Goal: Complete application form

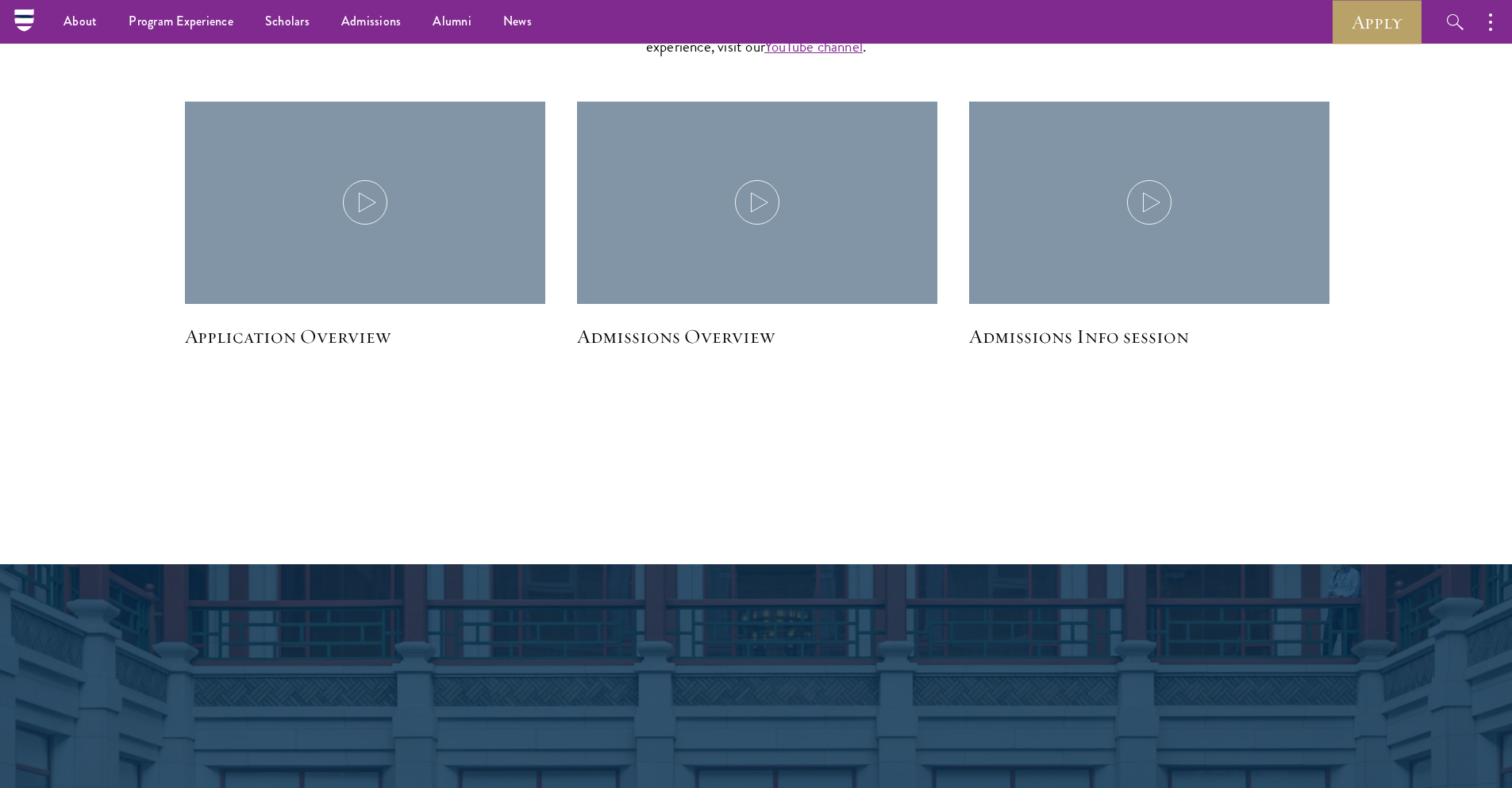
scroll to position [1710, 0]
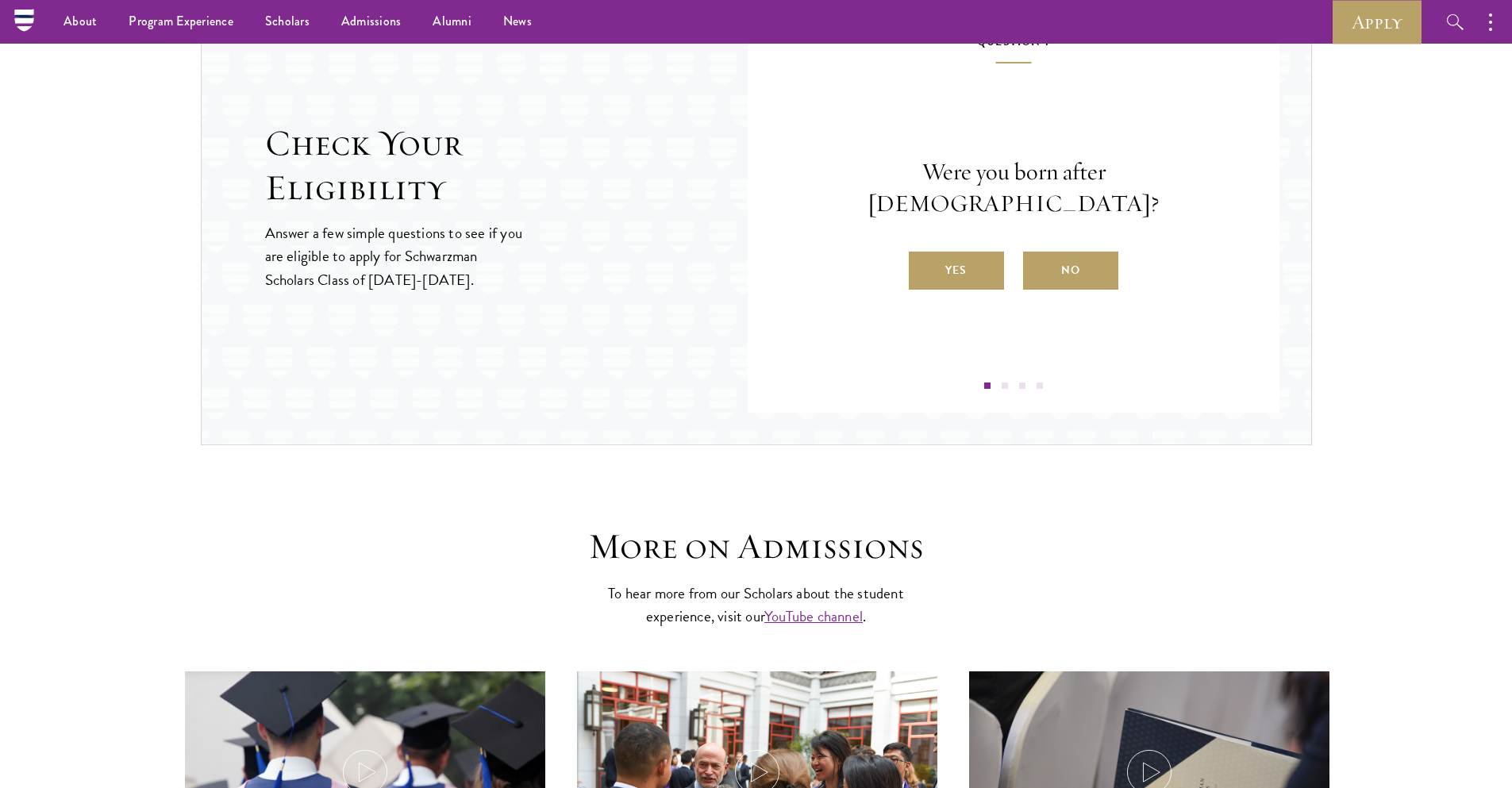
click at [980, 256] on label "Yes" at bounding box center [956, 270] width 95 height 38
click at [923, 256] on input "Yes" at bounding box center [915, 260] width 14 height 14
click at [963, 263] on label "Yes" at bounding box center [956, 270] width 95 height 38
click at [923, 263] on input "Yes" at bounding box center [915, 260] width 14 height 14
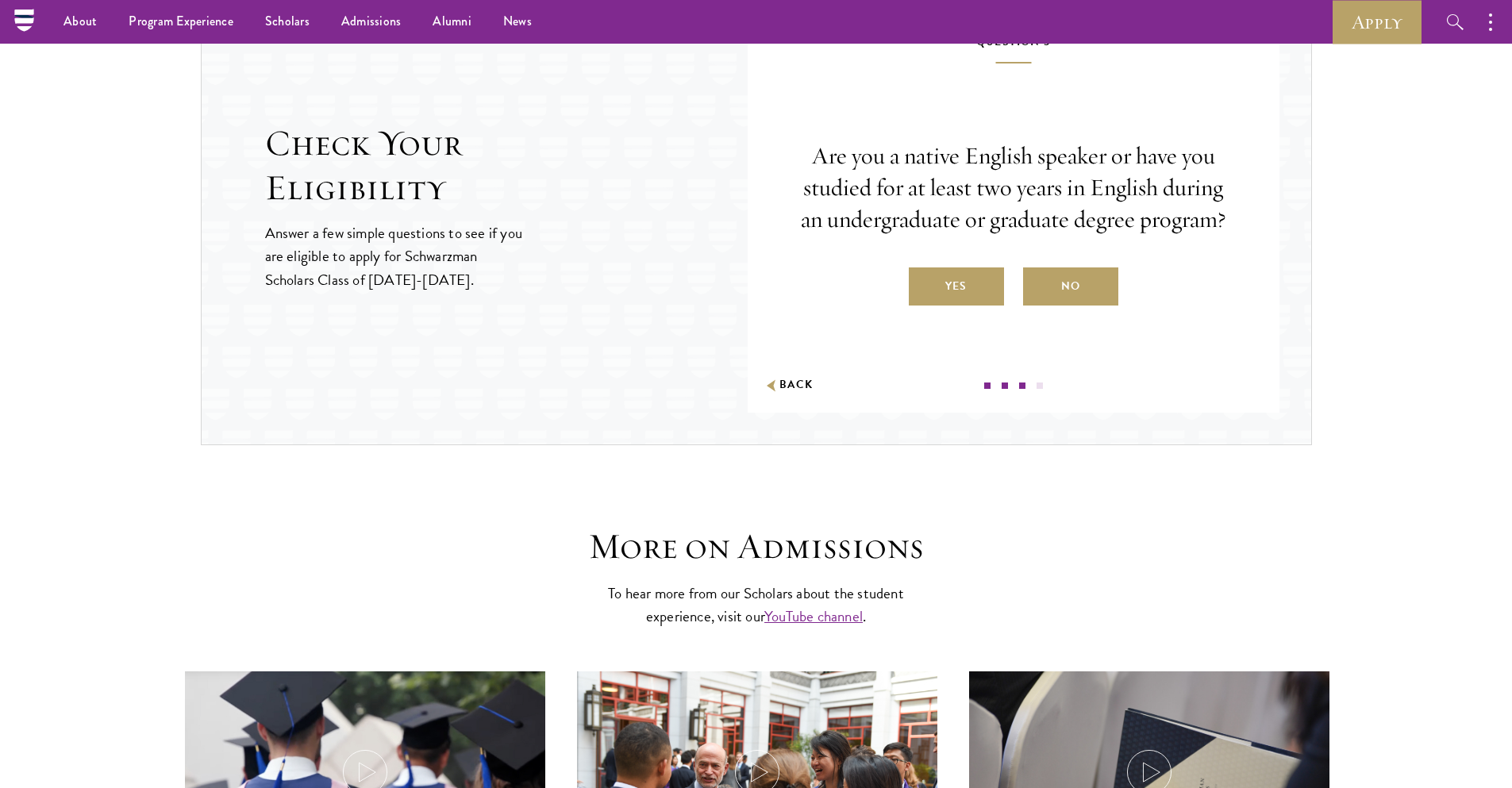
click at [971, 279] on label "Yes" at bounding box center [956, 286] width 95 height 38
click at [923, 279] on input "Yes" at bounding box center [915, 276] width 14 height 14
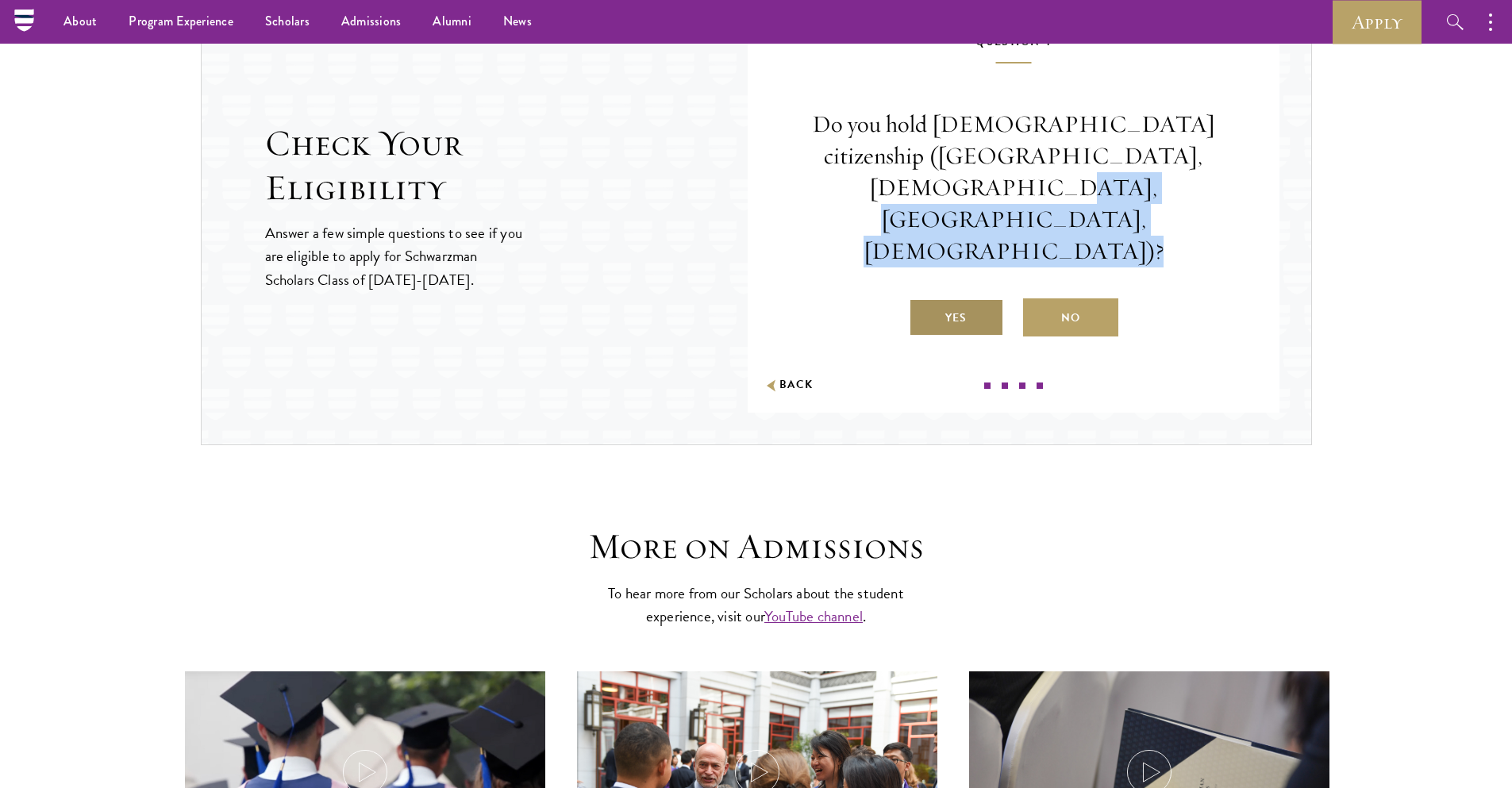
click at [971, 299] on label "Yes" at bounding box center [956, 317] width 95 height 38
click at [923, 300] on input "Yes" at bounding box center [915, 307] width 14 height 14
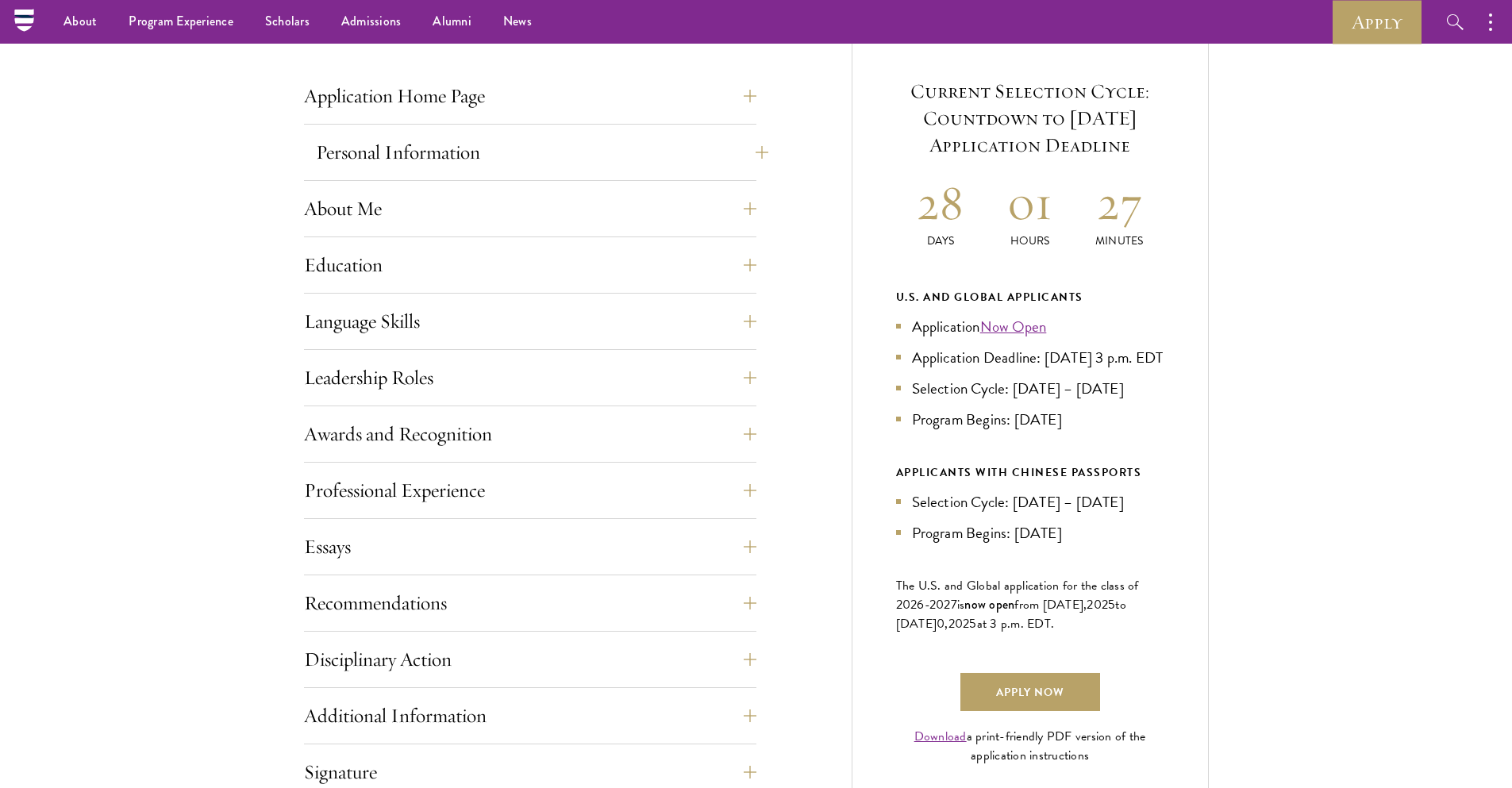
scroll to position [429, 0]
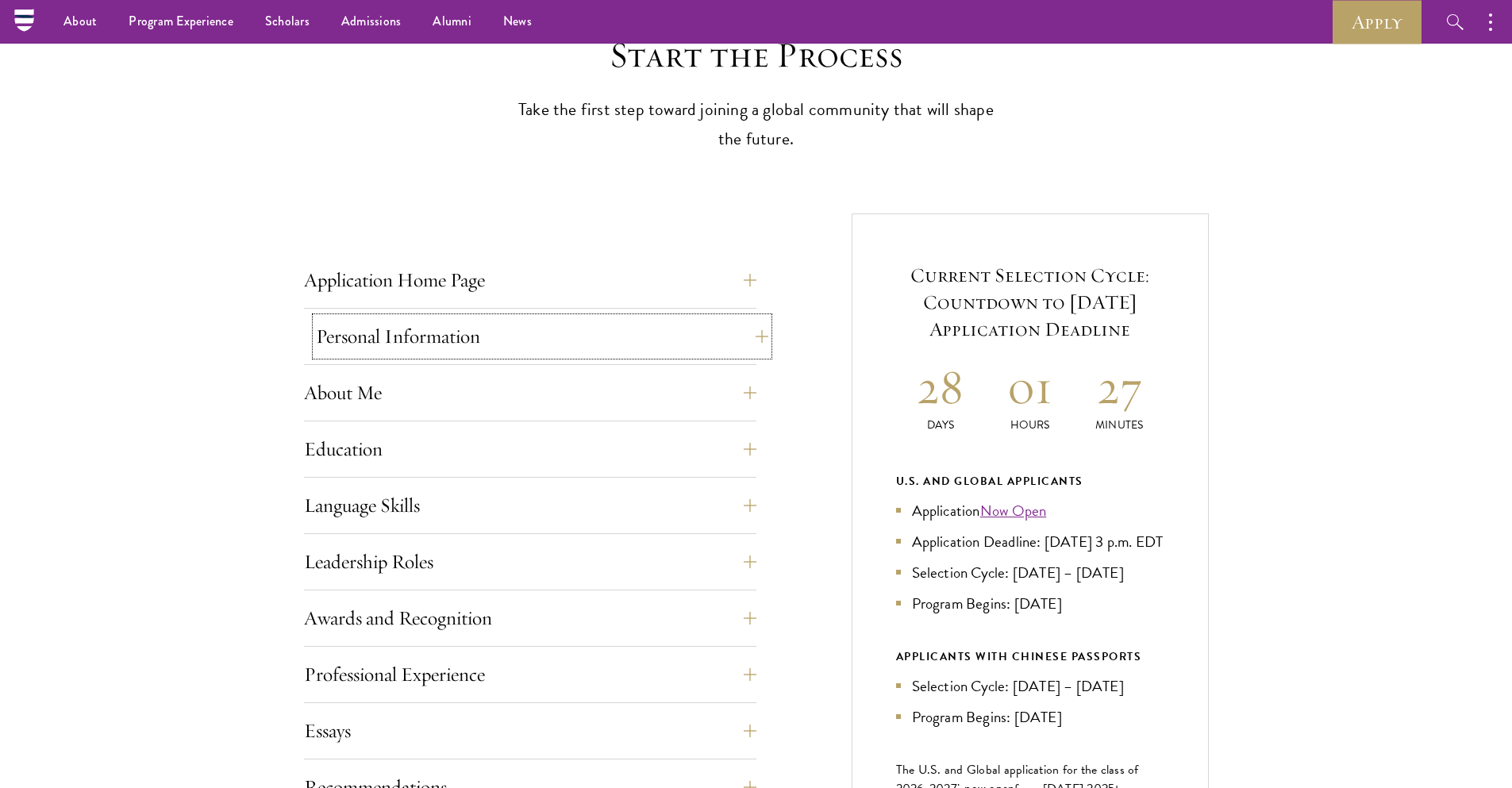
click at [568, 333] on button "Personal Information" at bounding box center [542, 336] width 452 height 38
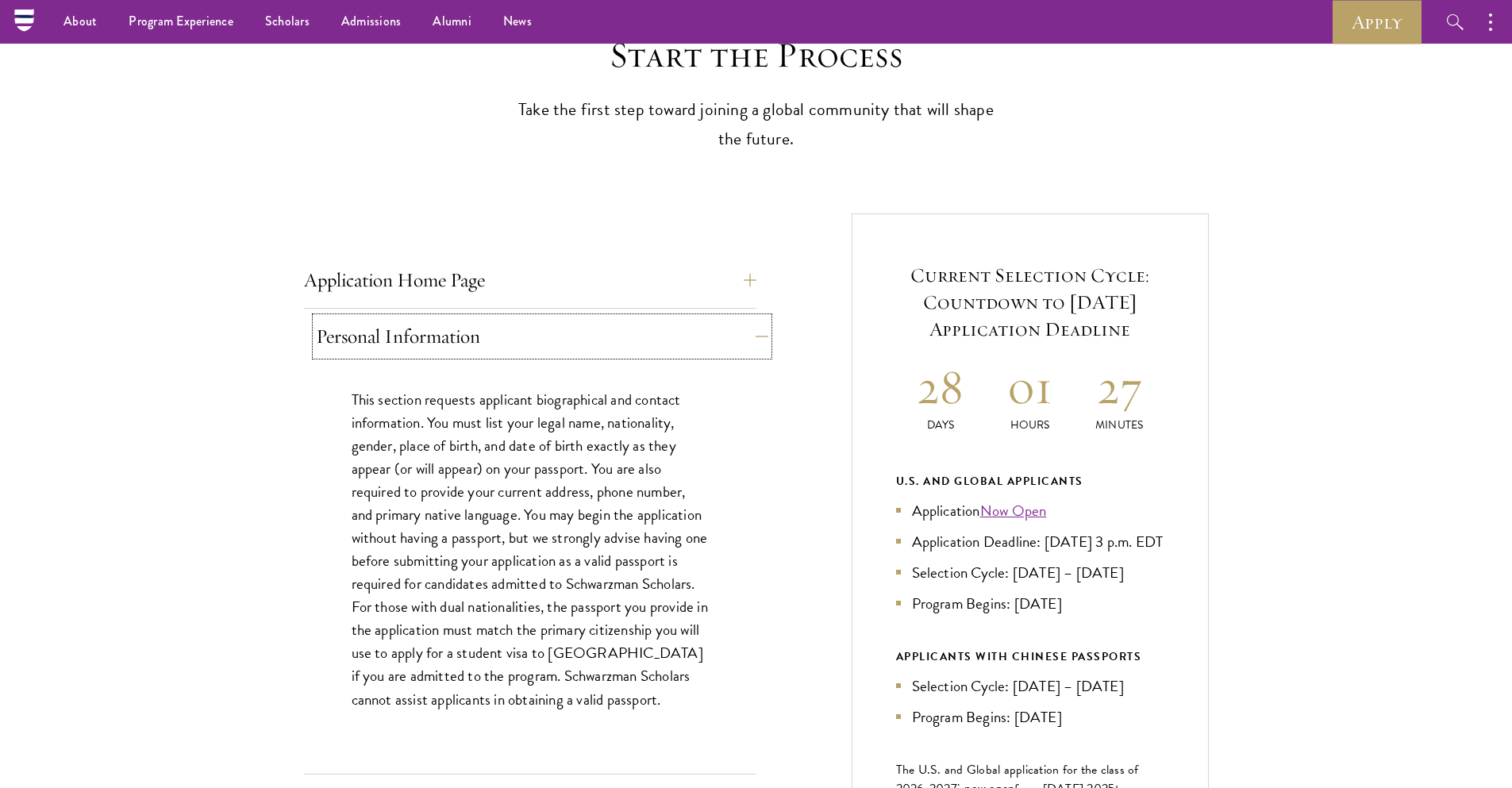
click at [571, 332] on button "Personal Information" at bounding box center [542, 336] width 452 height 38
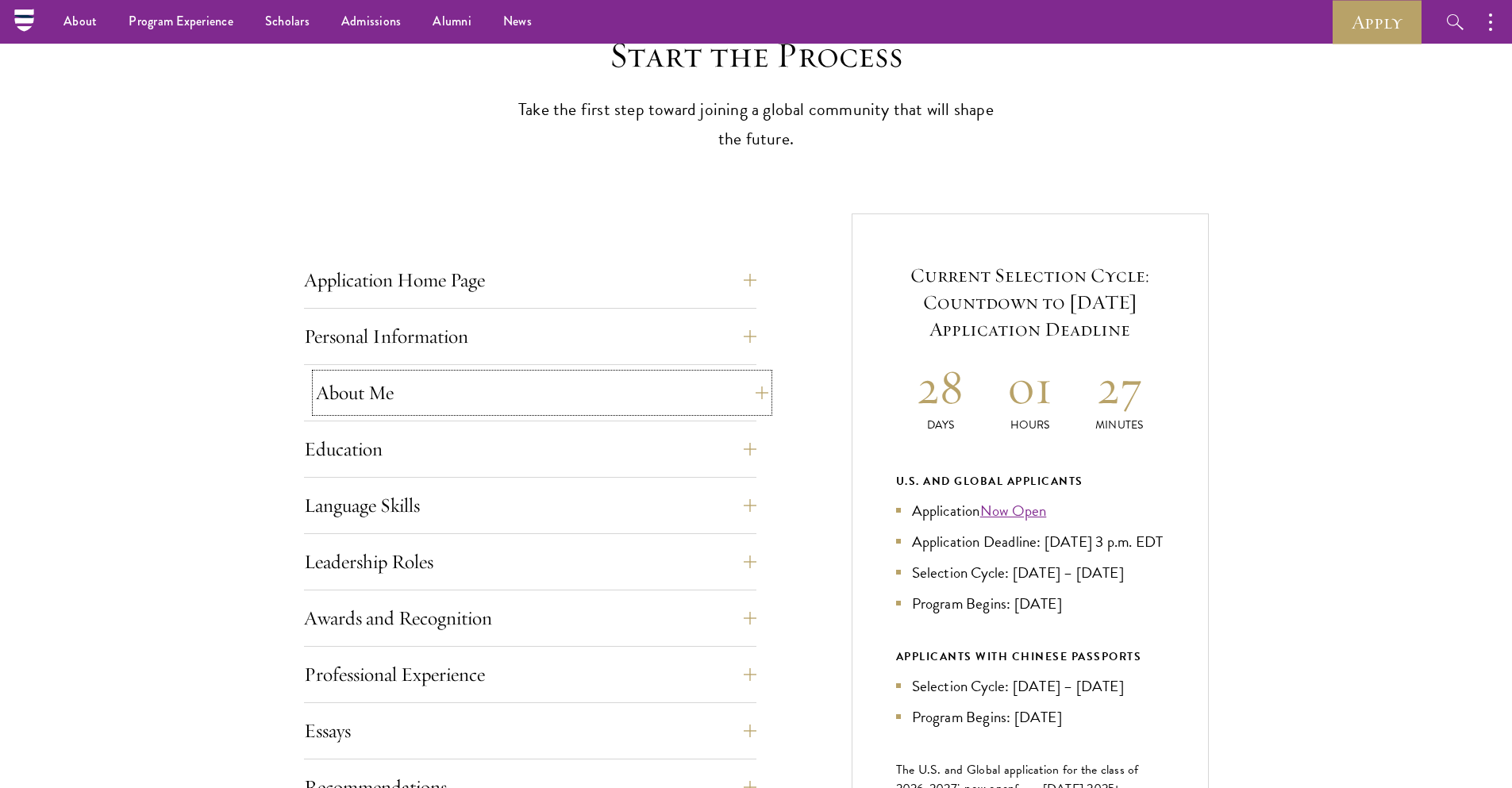
click at [558, 404] on button "About Me" at bounding box center [542, 392] width 452 height 38
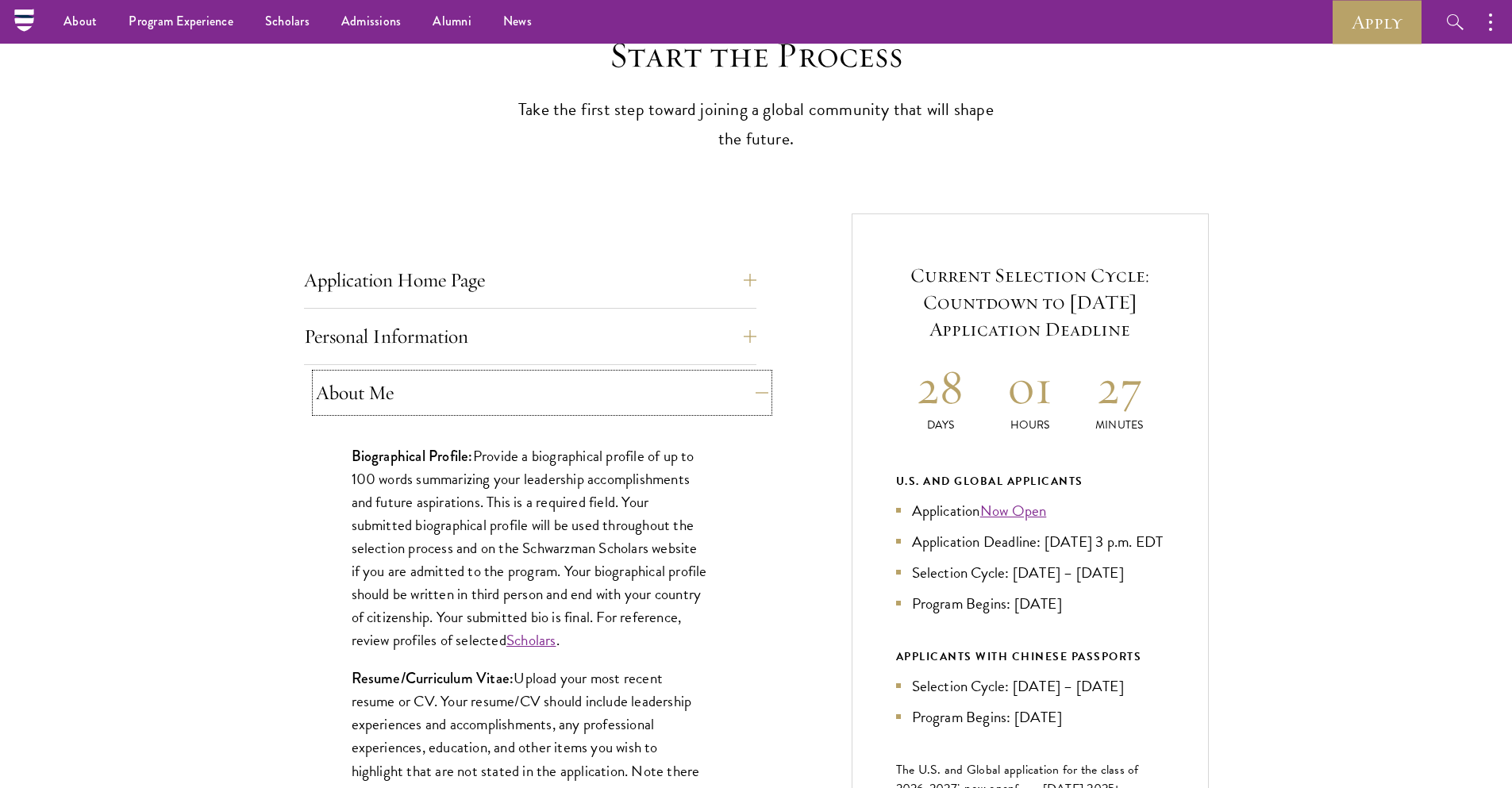
click at [561, 402] on button "About Me" at bounding box center [542, 392] width 452 height 38
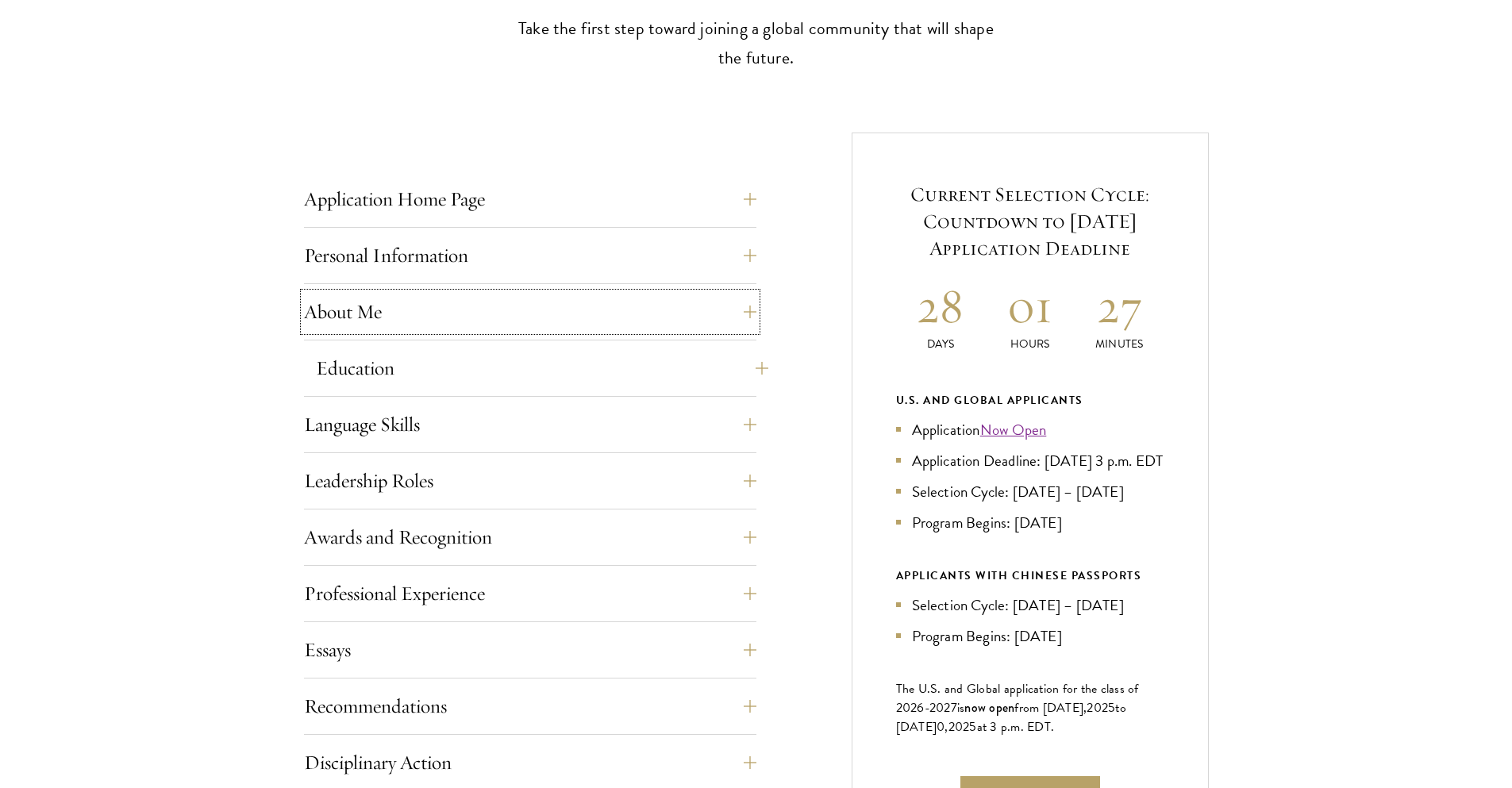
scroll to position [571, 0]
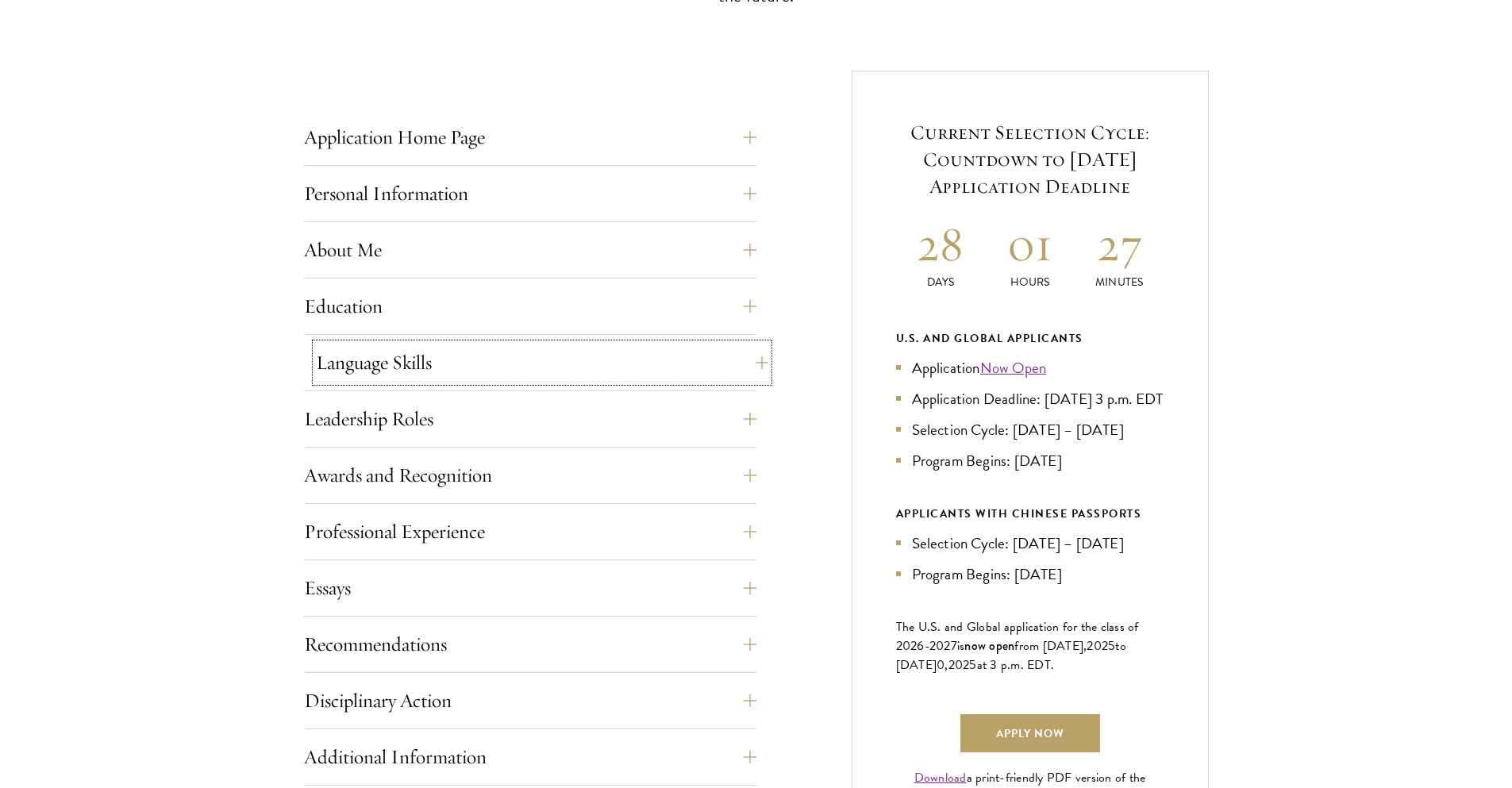
click at [559, 354] on button "Language Skills" at bounding box center [542, 362] width 452 height 38
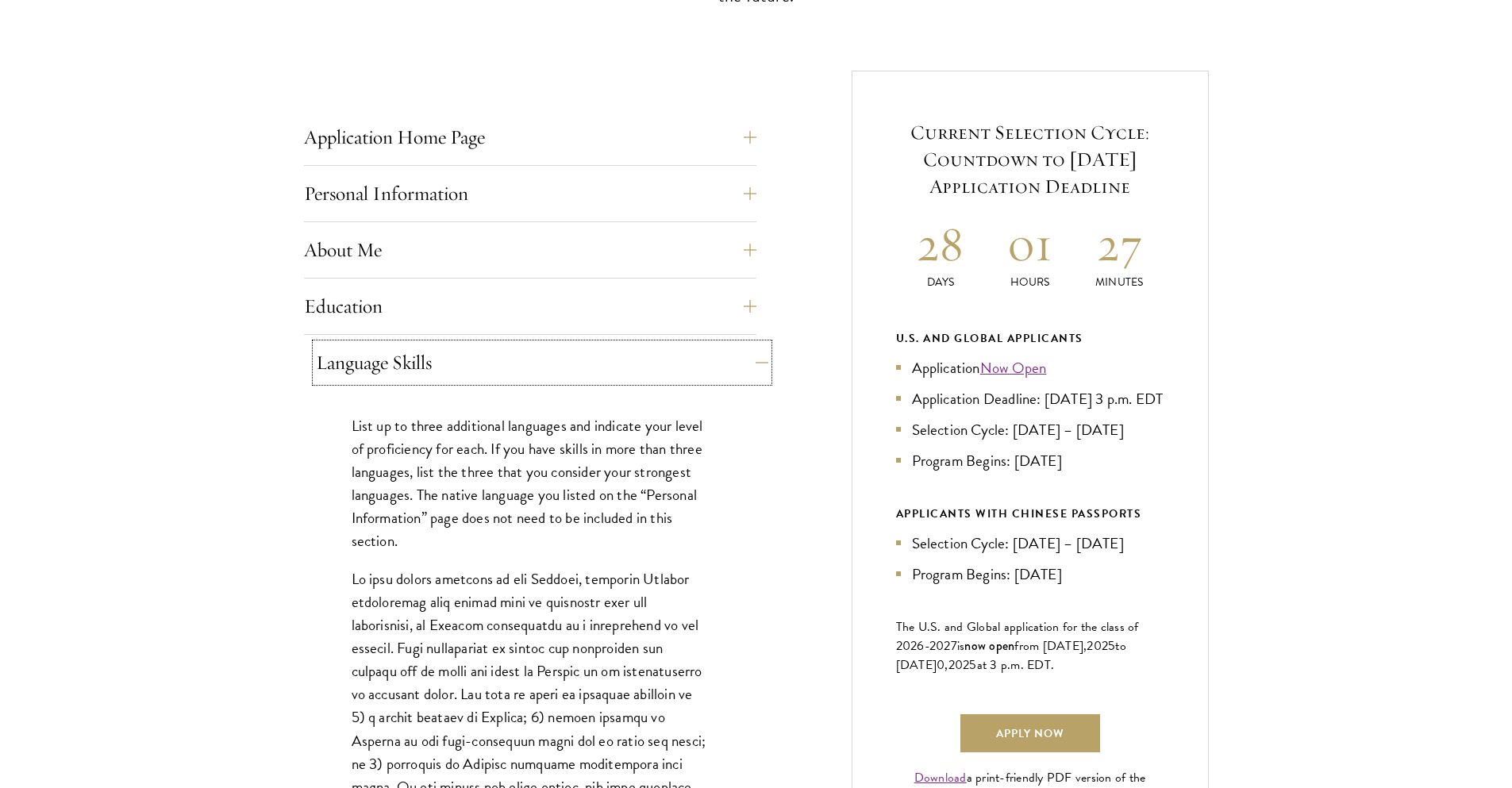
click at [559, 354] on button "Language Skills" at bounding box center [542, 362] width 452 height 38
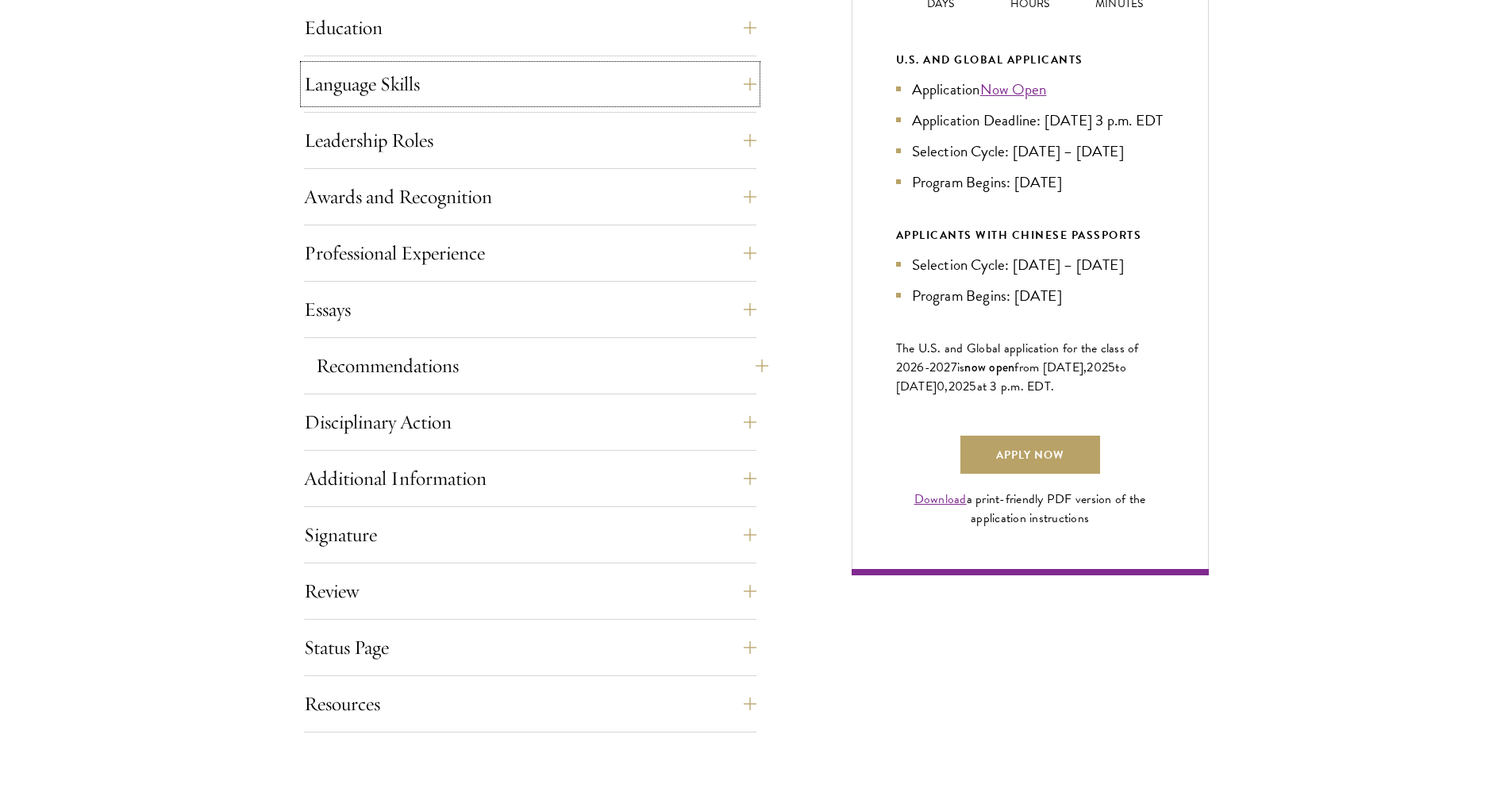
scroll to position [857, 0]
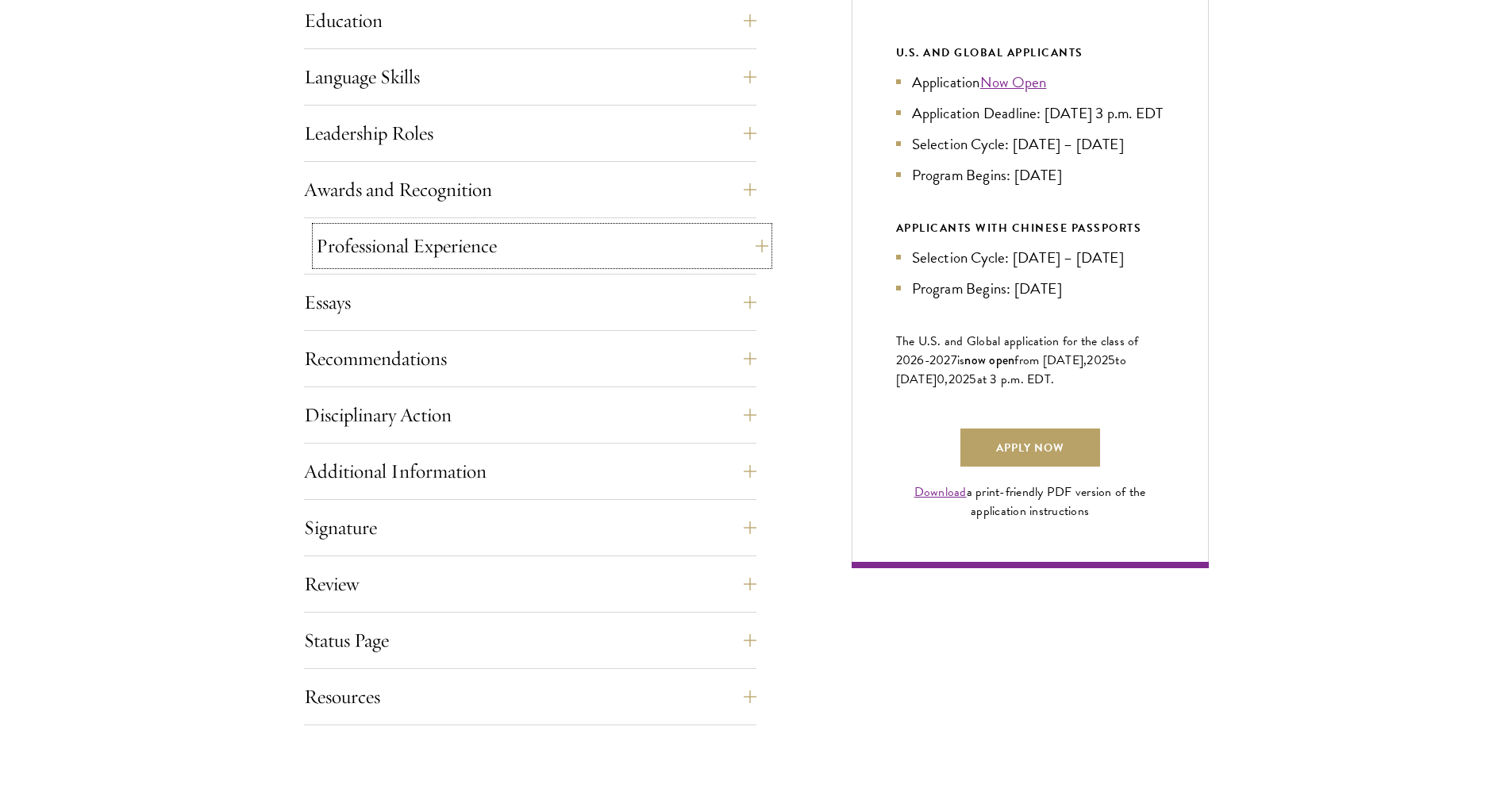
click at [575, 255] on button "Professional Experience" at bounding box center [542, 246] width 452 height 38
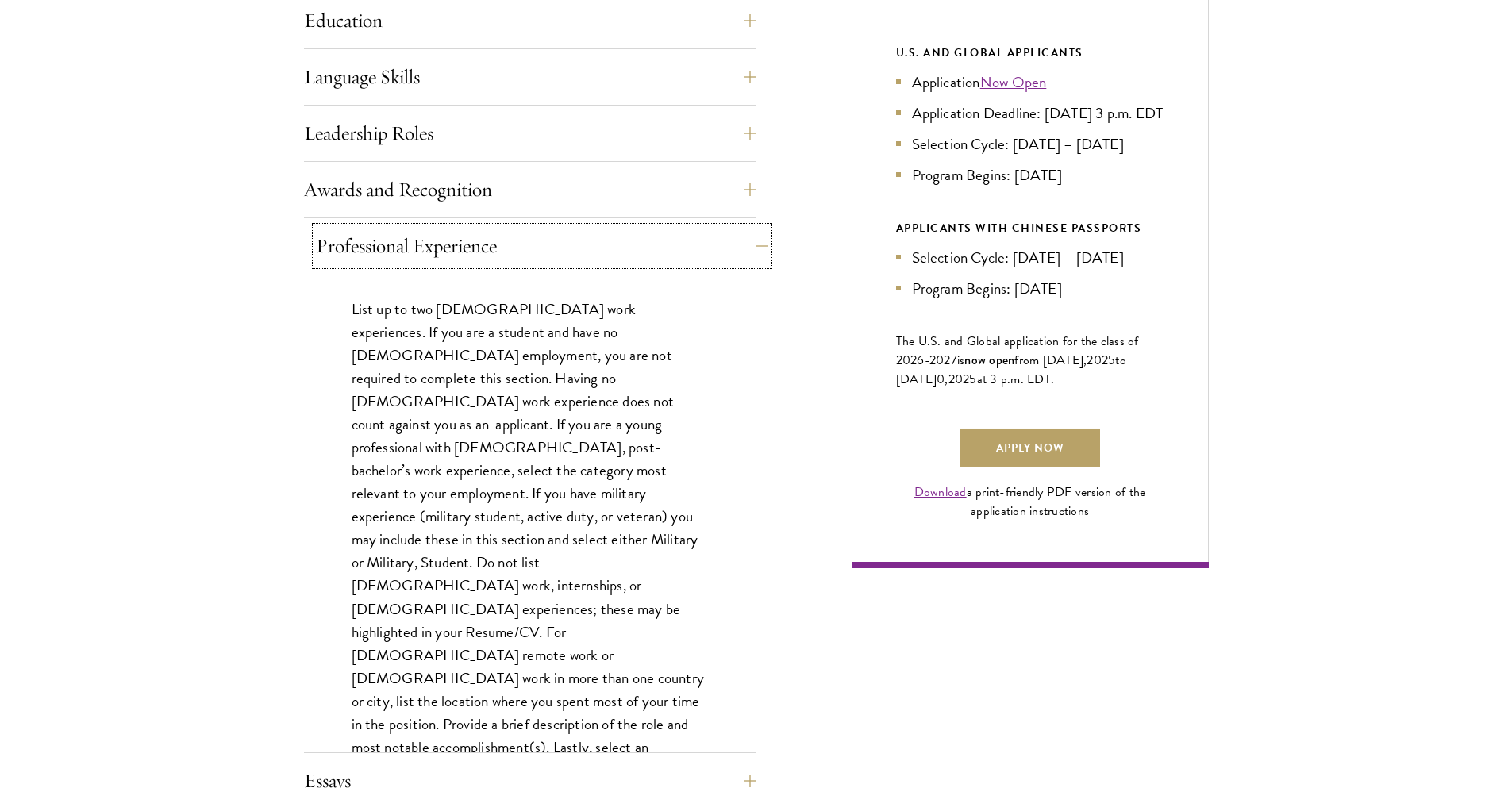
click at [576, 256] on button "Professional Experience" at bounding box center [542, 246] width 452 height 38
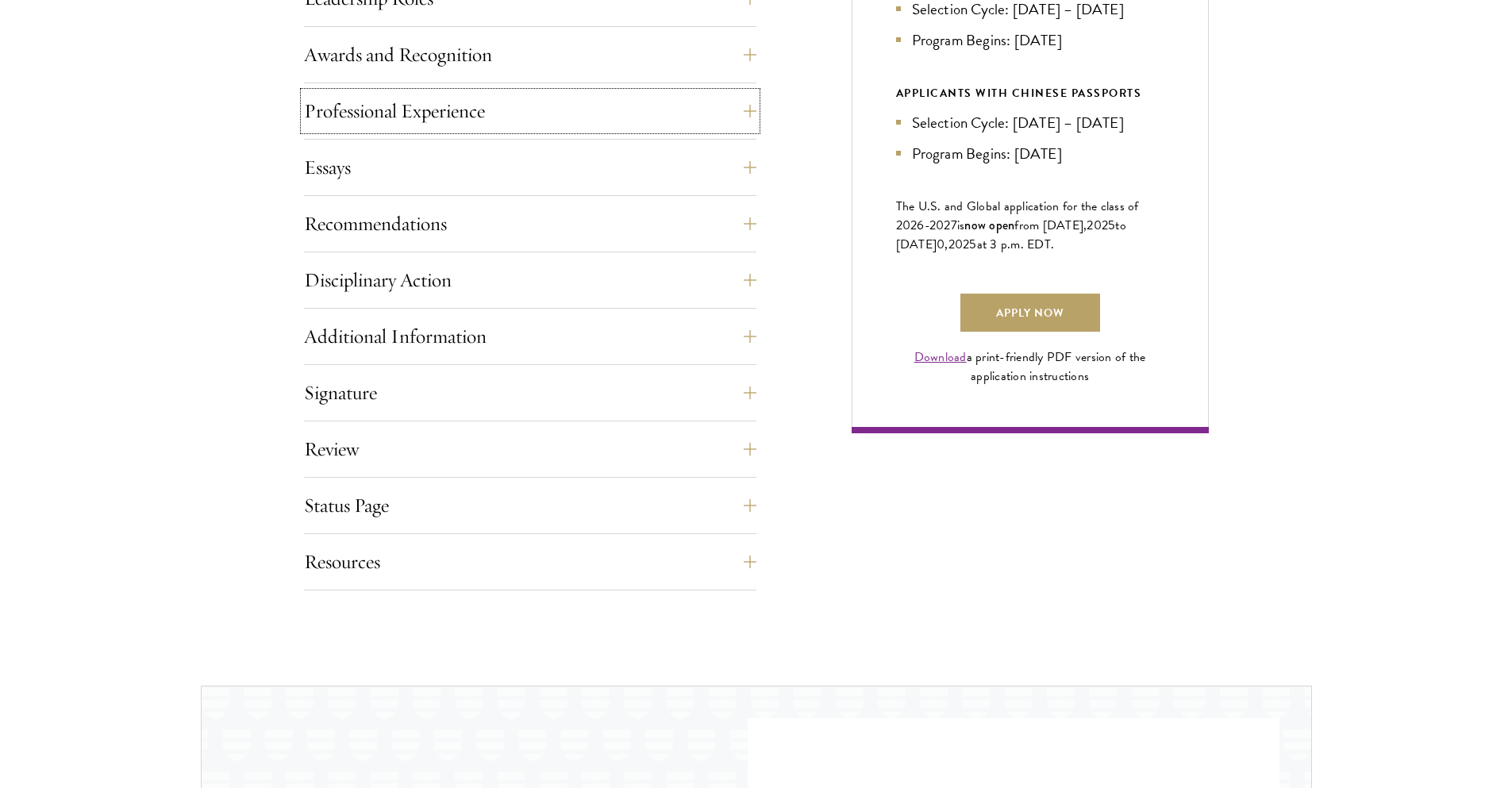
scroll to position [1000, 0]
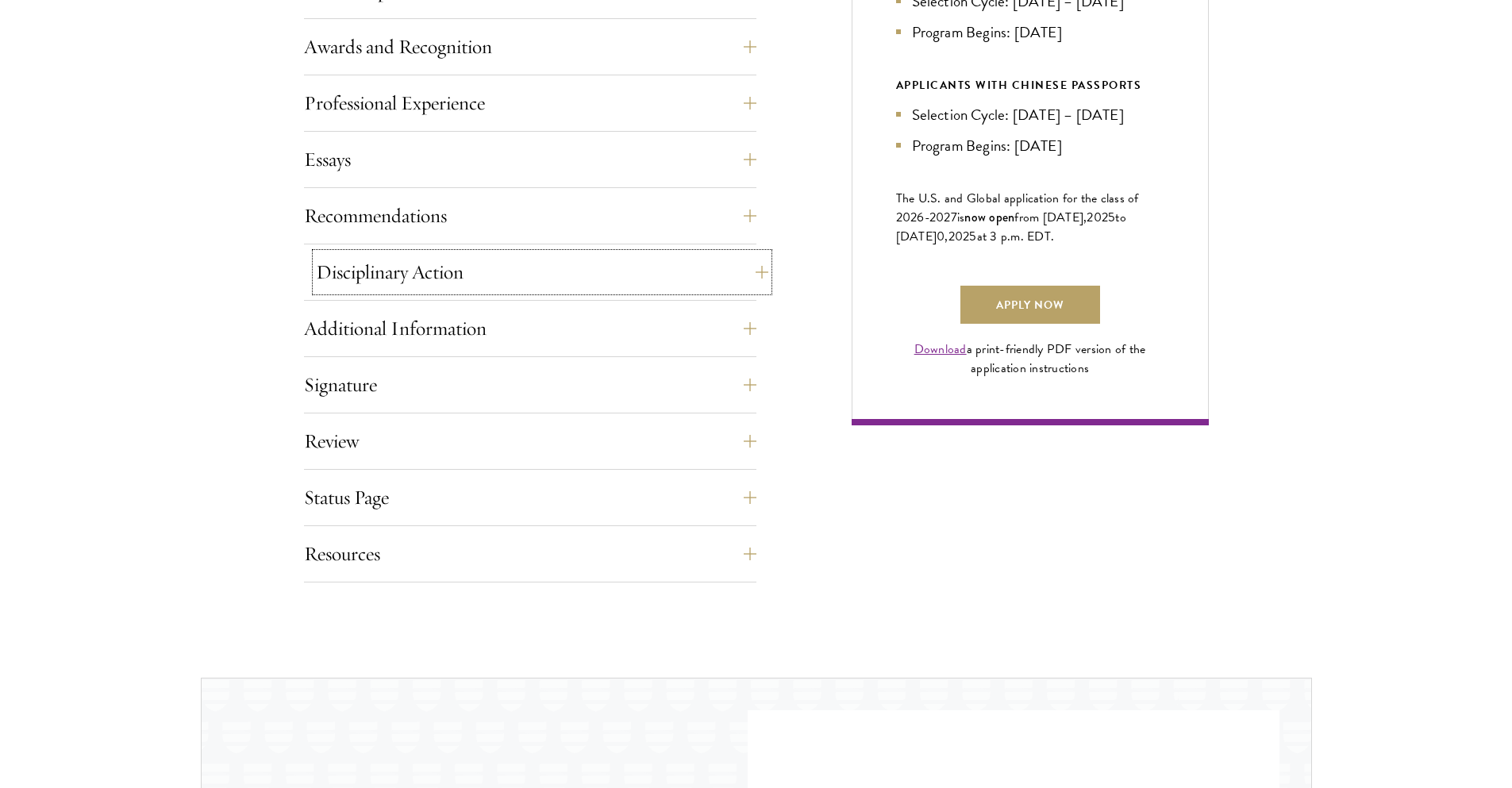
click at [566, 267] on button "Disciplinary Action" at bounding box center [542, 272] width 452 height 38
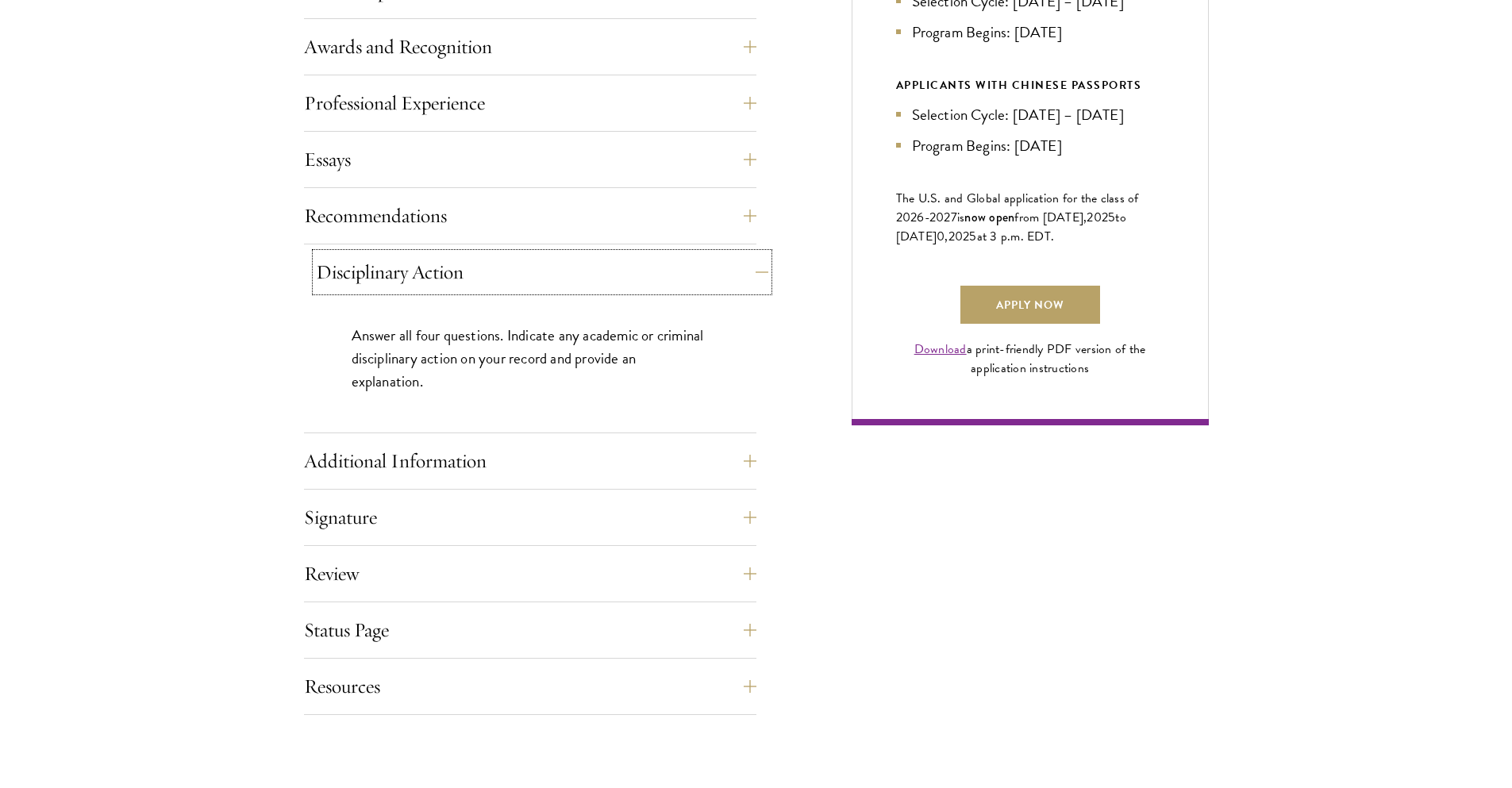
click at [566, 267] on button "Disciplinary Action" at bounding box center [542, 272] width 452 height 38
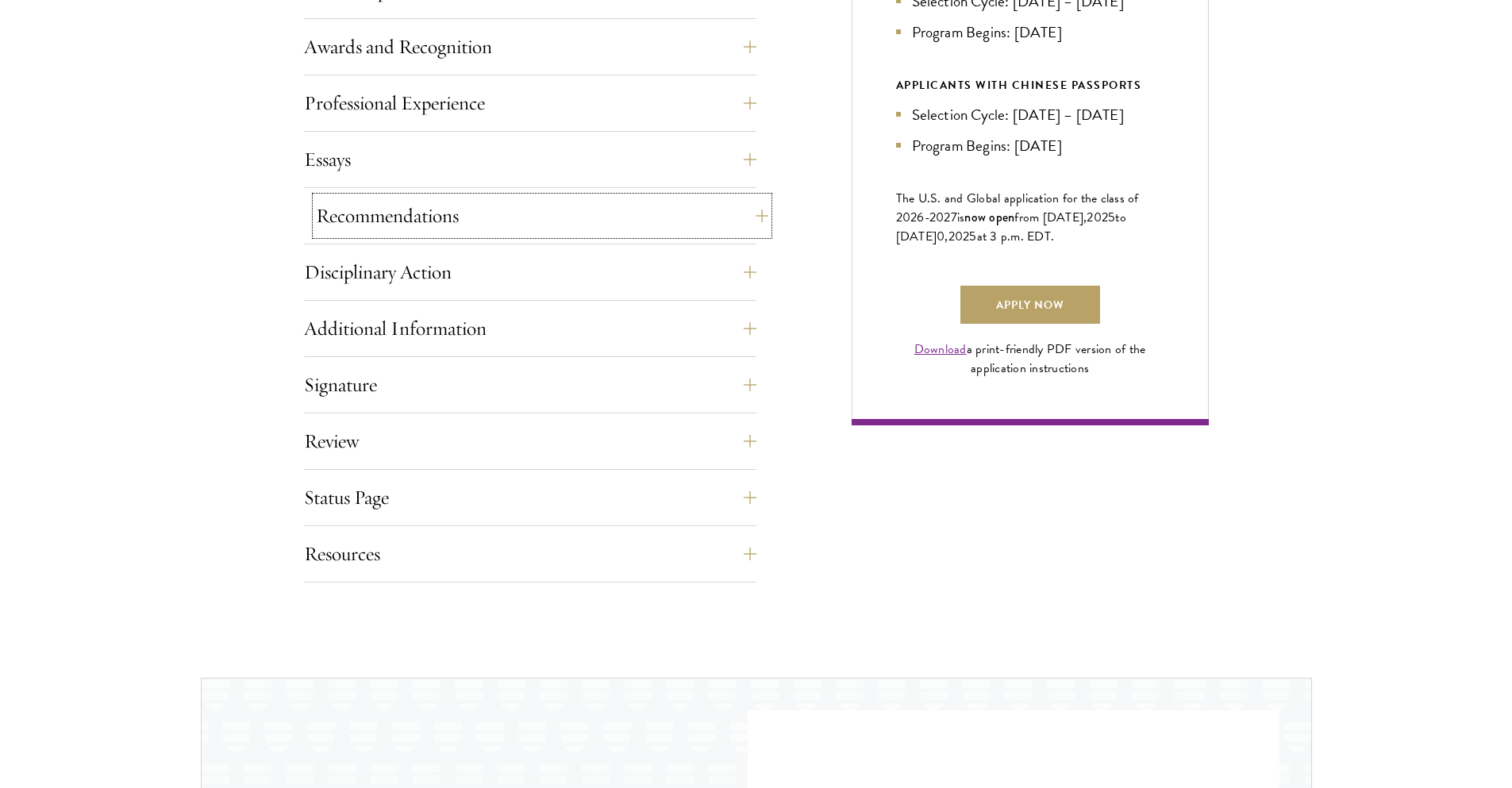
click at [564, 234] on button "Recommendations" at bounding box center [542, 215] width 452 height 38
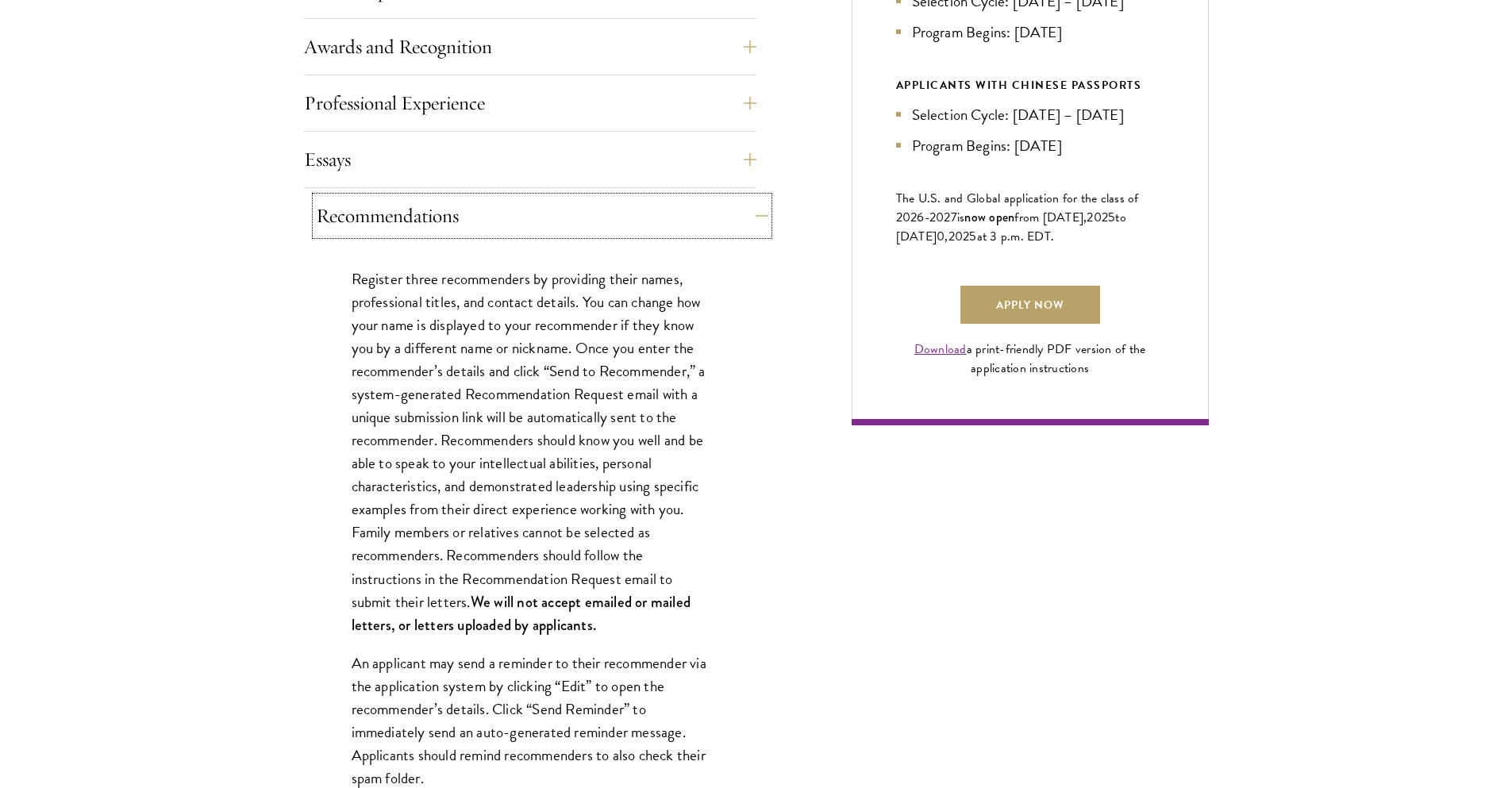
click at [566, 233] on button "Recommendations" at bounding box center [542, 215] width 452 height 38
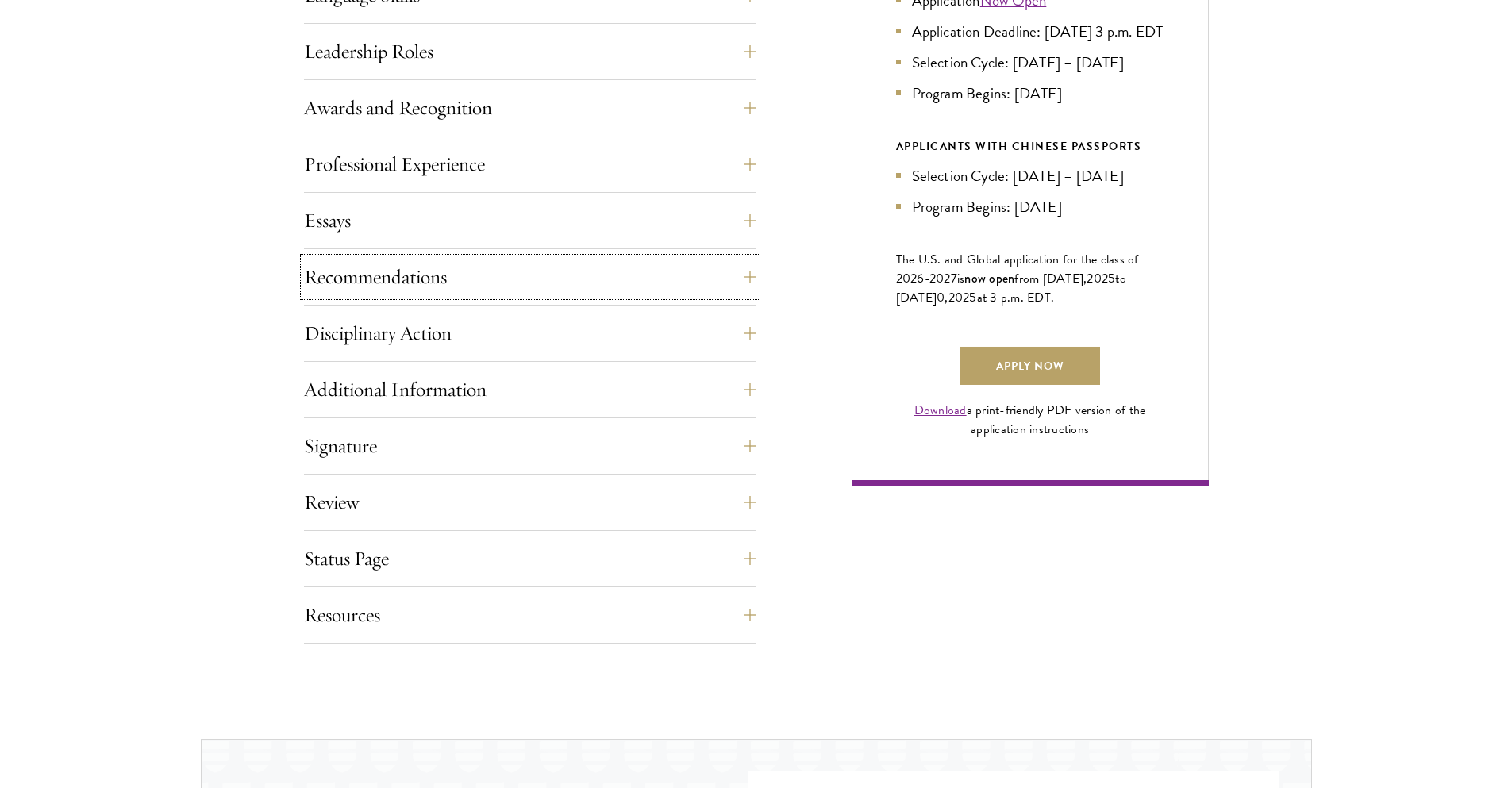
scroll to position [857, 0]
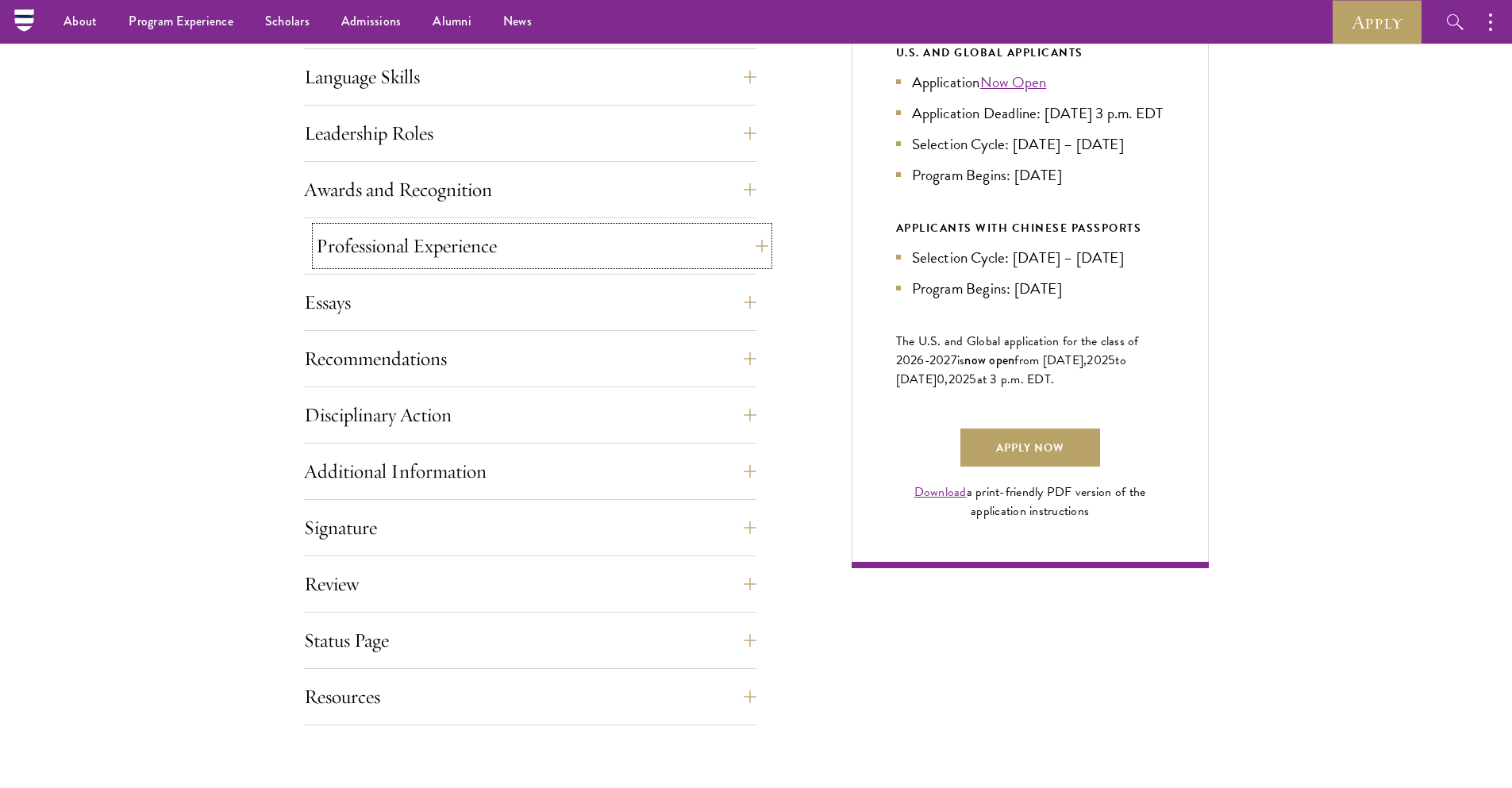
click at [520, 257] on button "Professional Experience" at bounding box center [542, 246] width 452 height 38
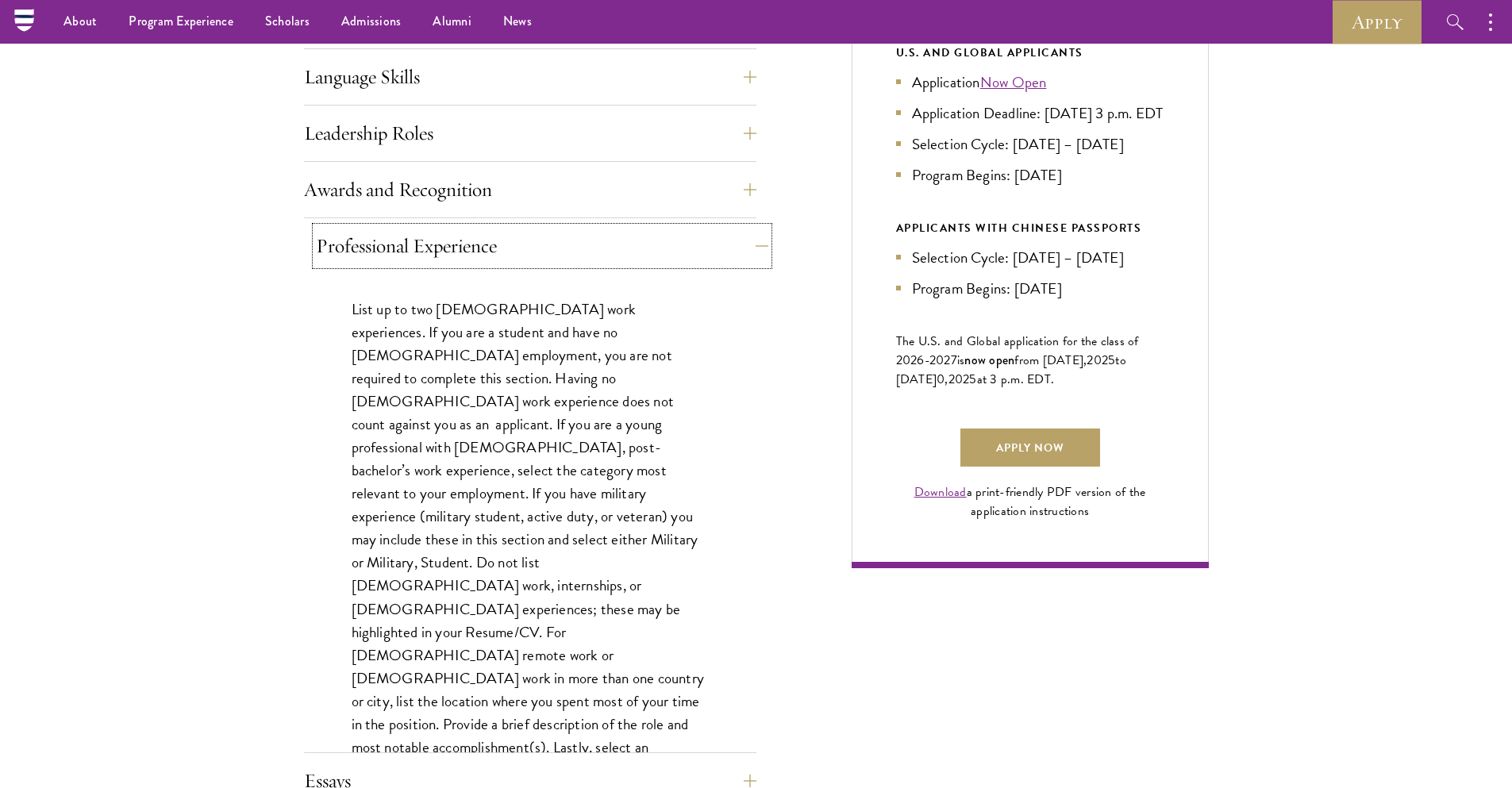
click at [520, 257] on button "Professional Experience" at bounding box center [542, 246] width 452 height 38
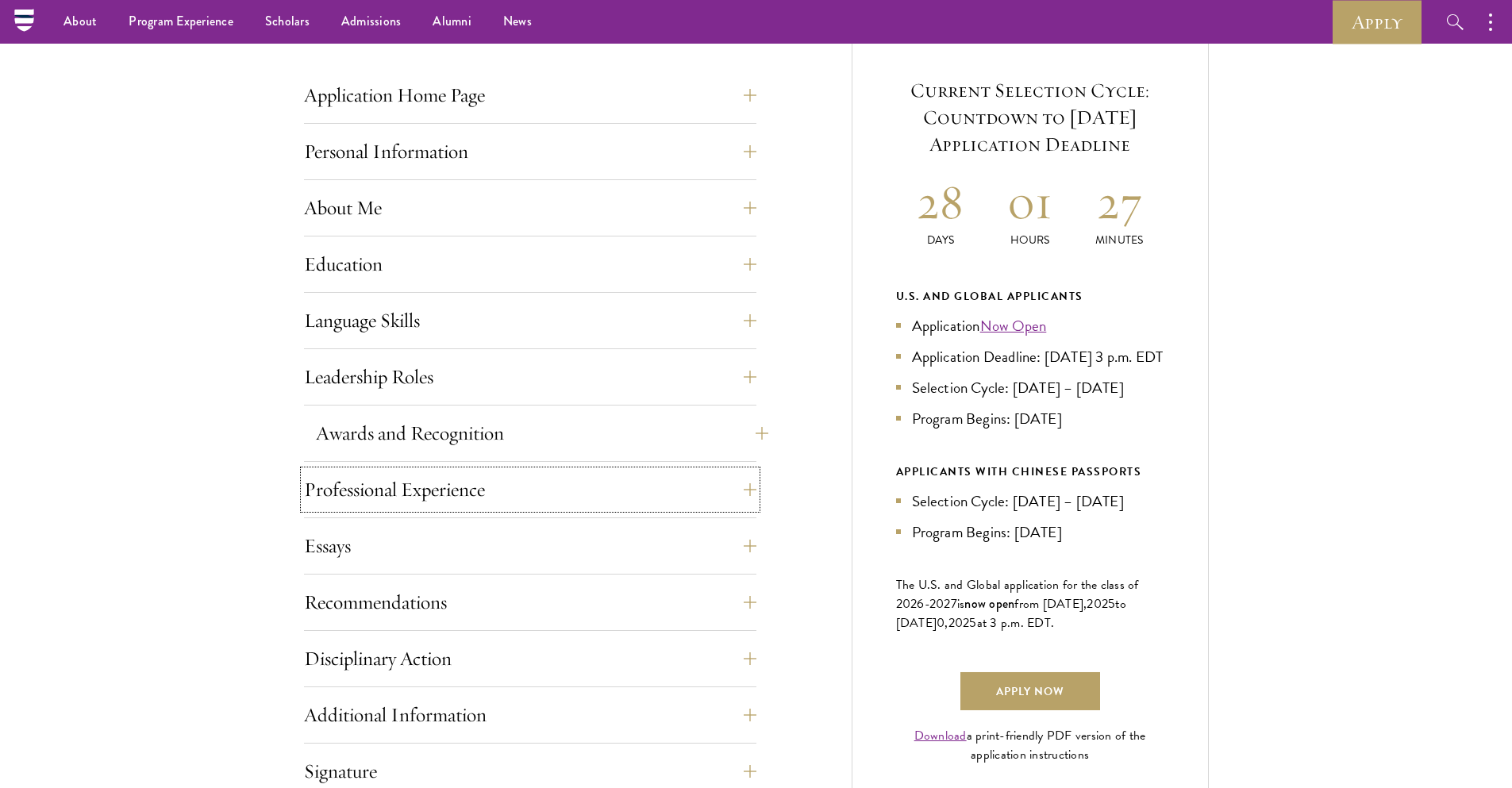
scroll to position [571, 0]
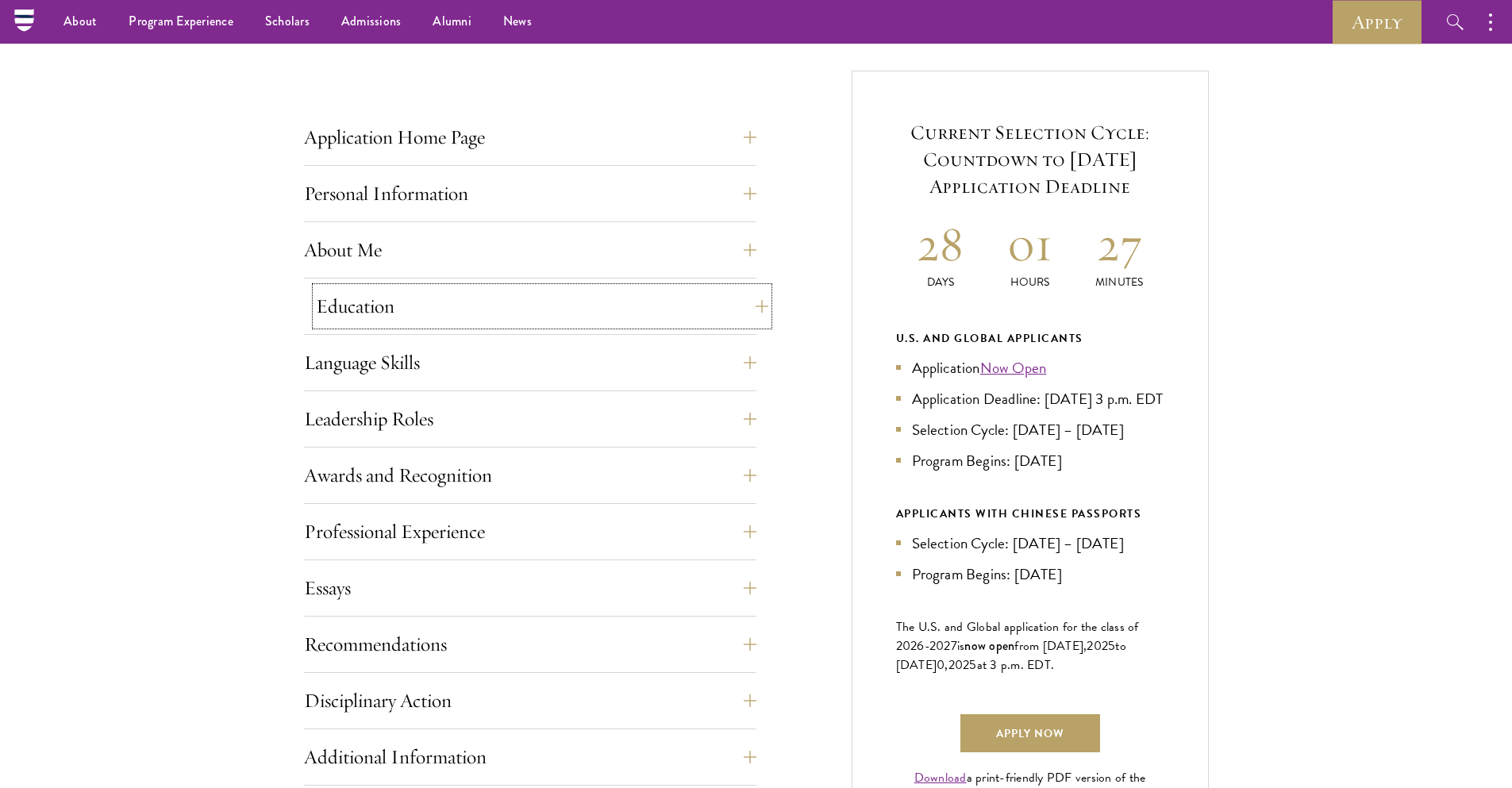
click at [444, 310] on button "Education" at bounding box center [542, 305] width 452 height 38
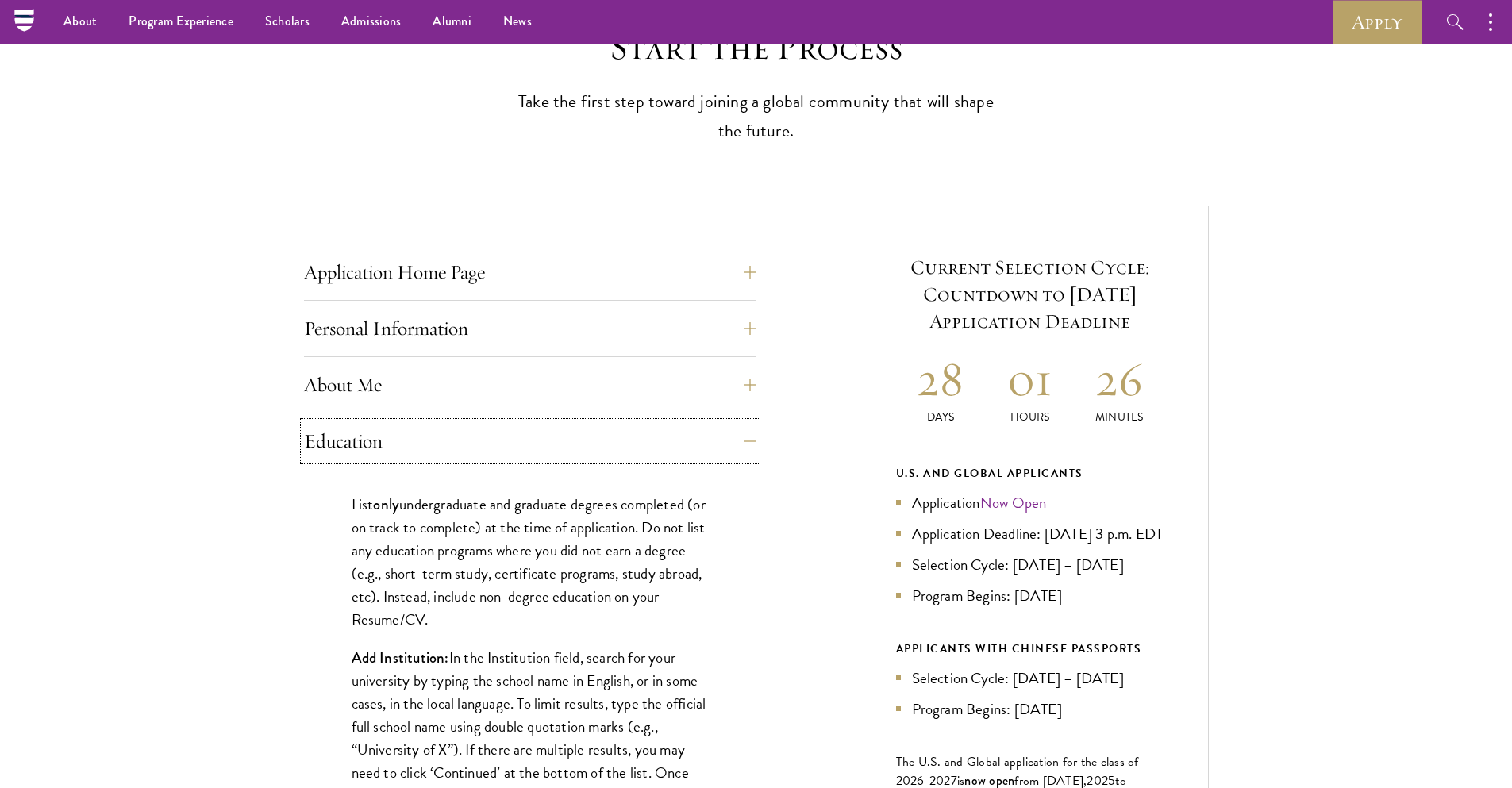
scroll to position [429, 0]
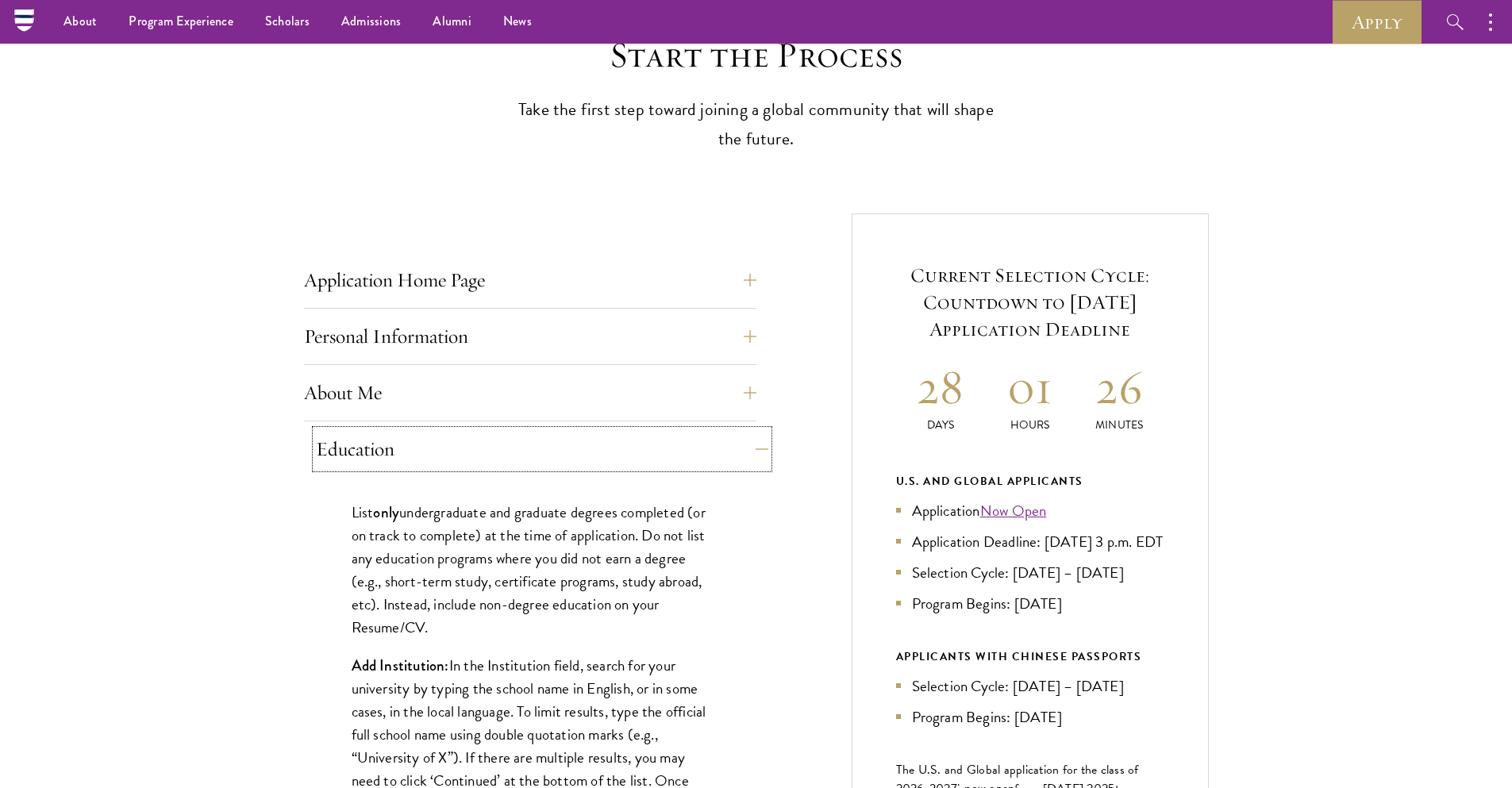
click at [664, 447] on button "Education" at bounding box center [542, 449] width 452 height 38
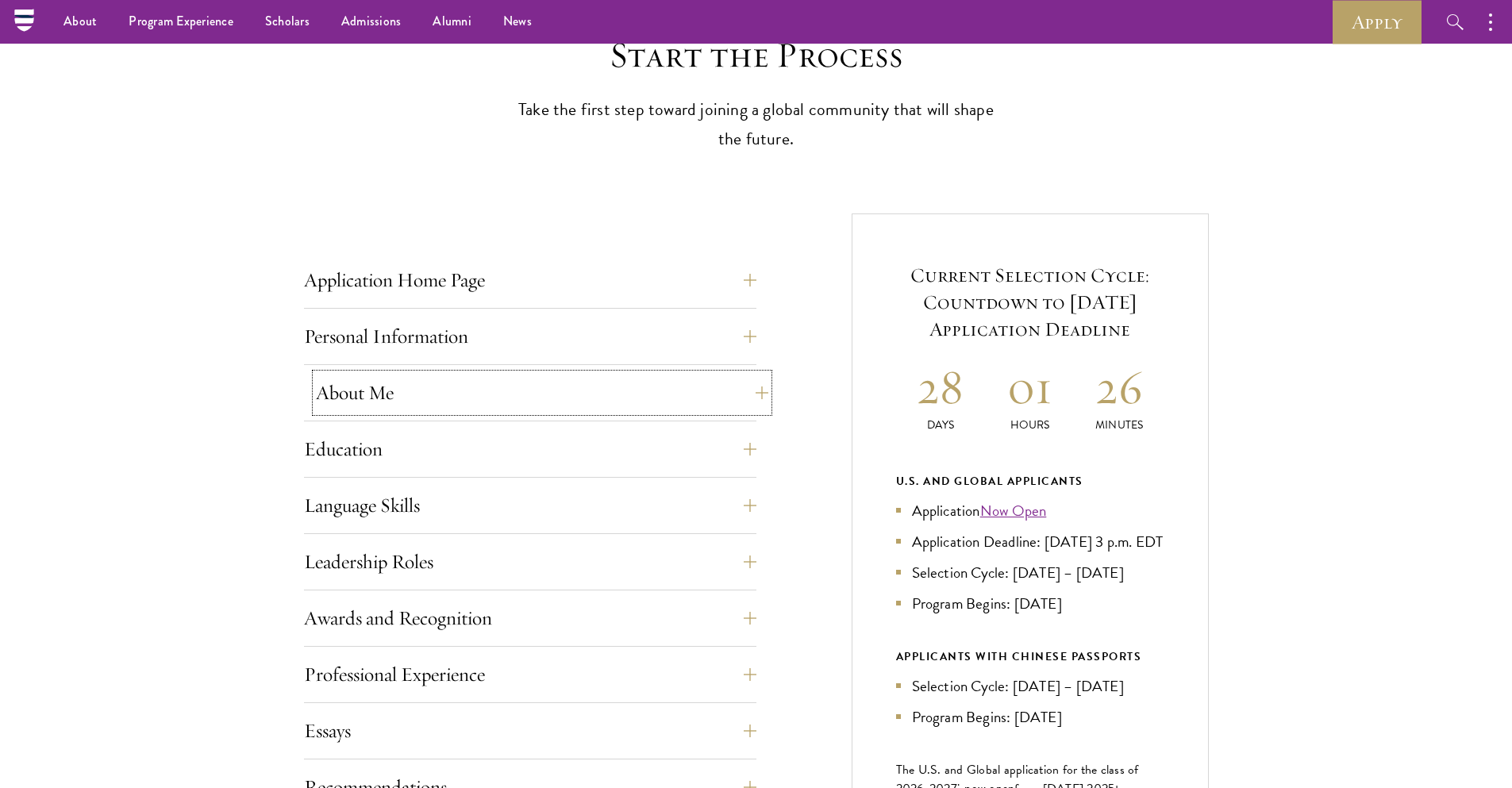
click at [554, 393] on button "About Me" at bounding box center [542, 392] width 452 height 38
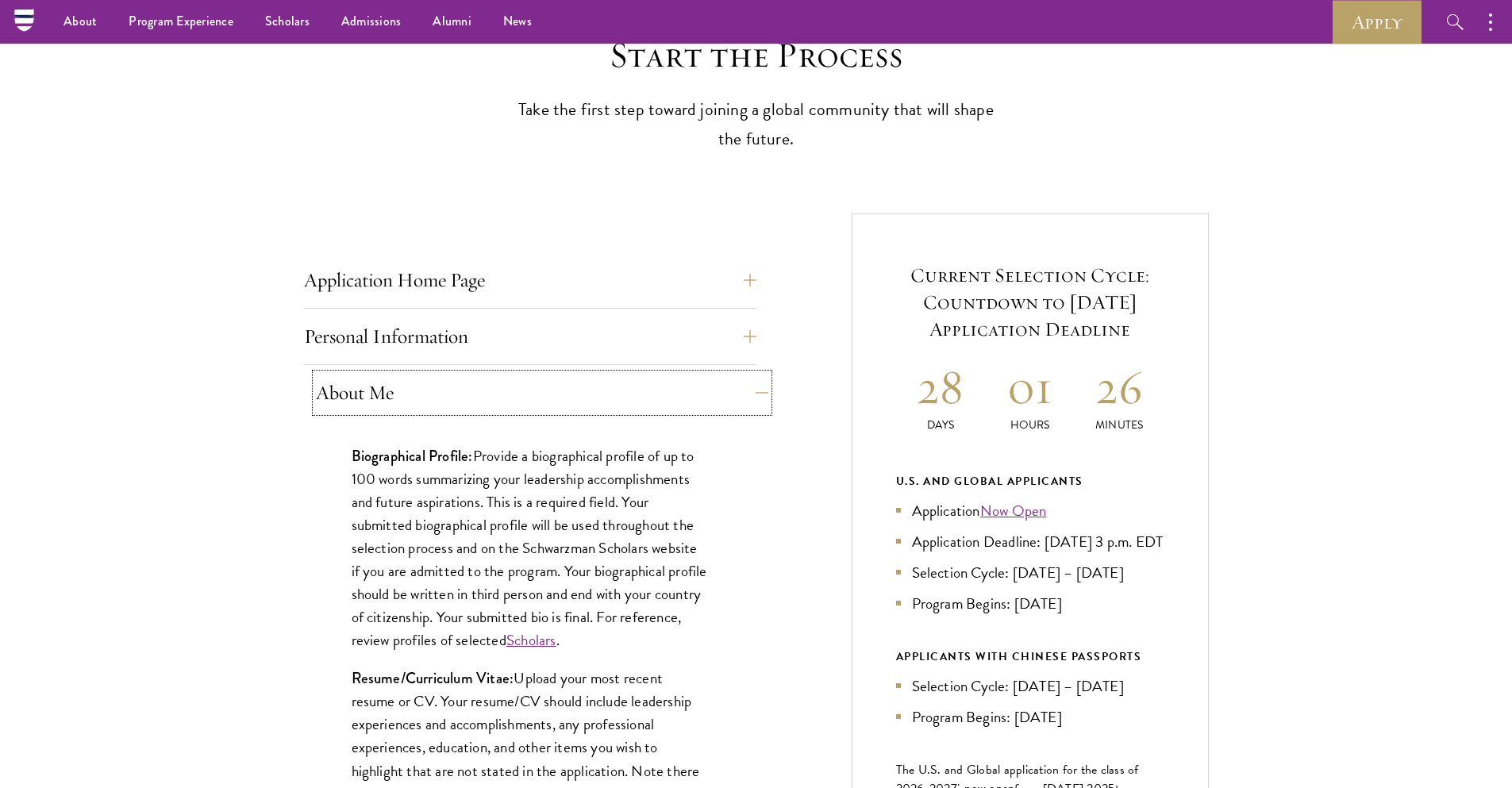
click at [561, 390] on button "About Me" at bounding box center [542, 392] width 452 height 38
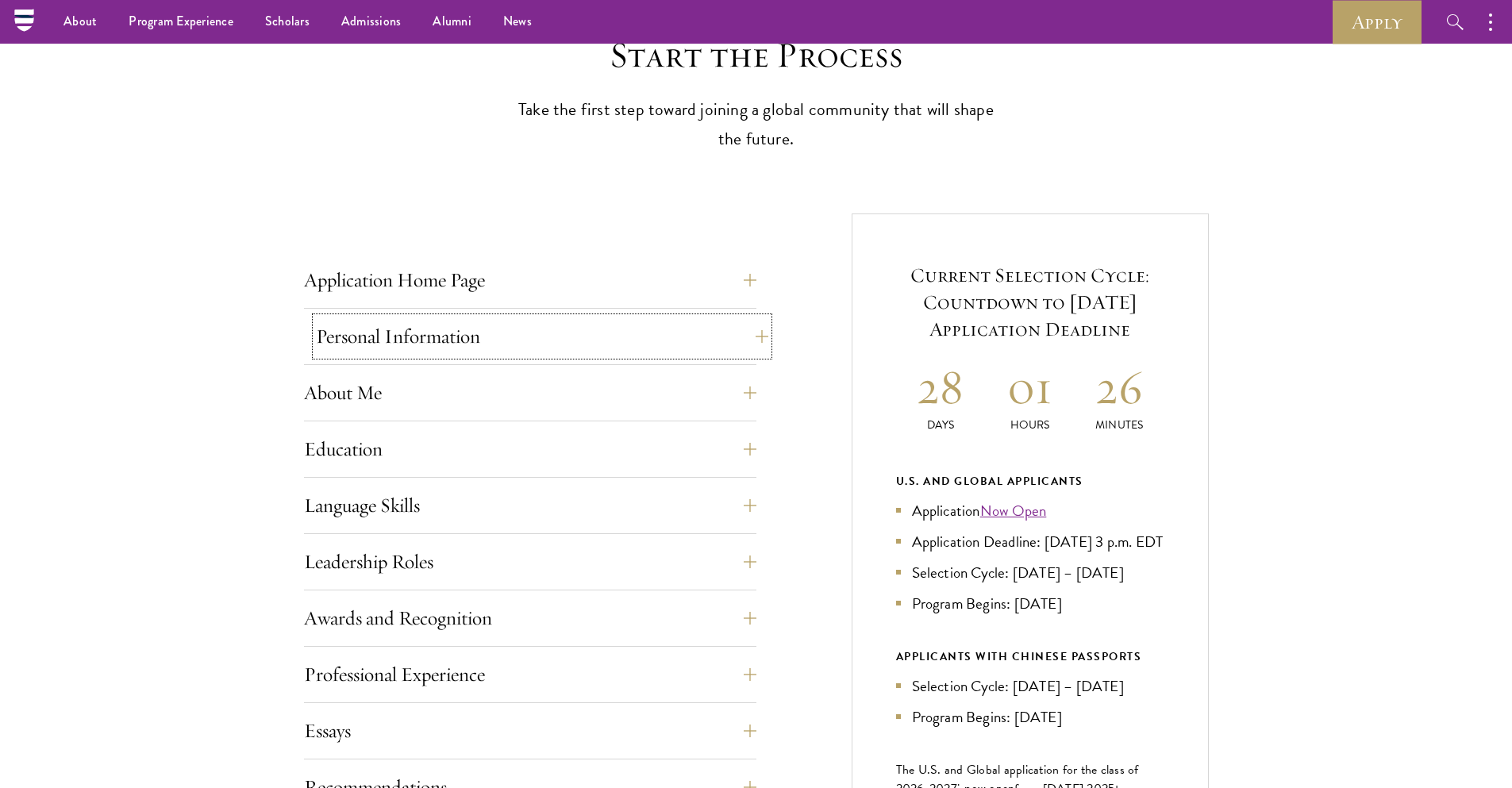
click at [581, 327] on button "Personal Information" at bounding box center [542, 336] width 452 height 38
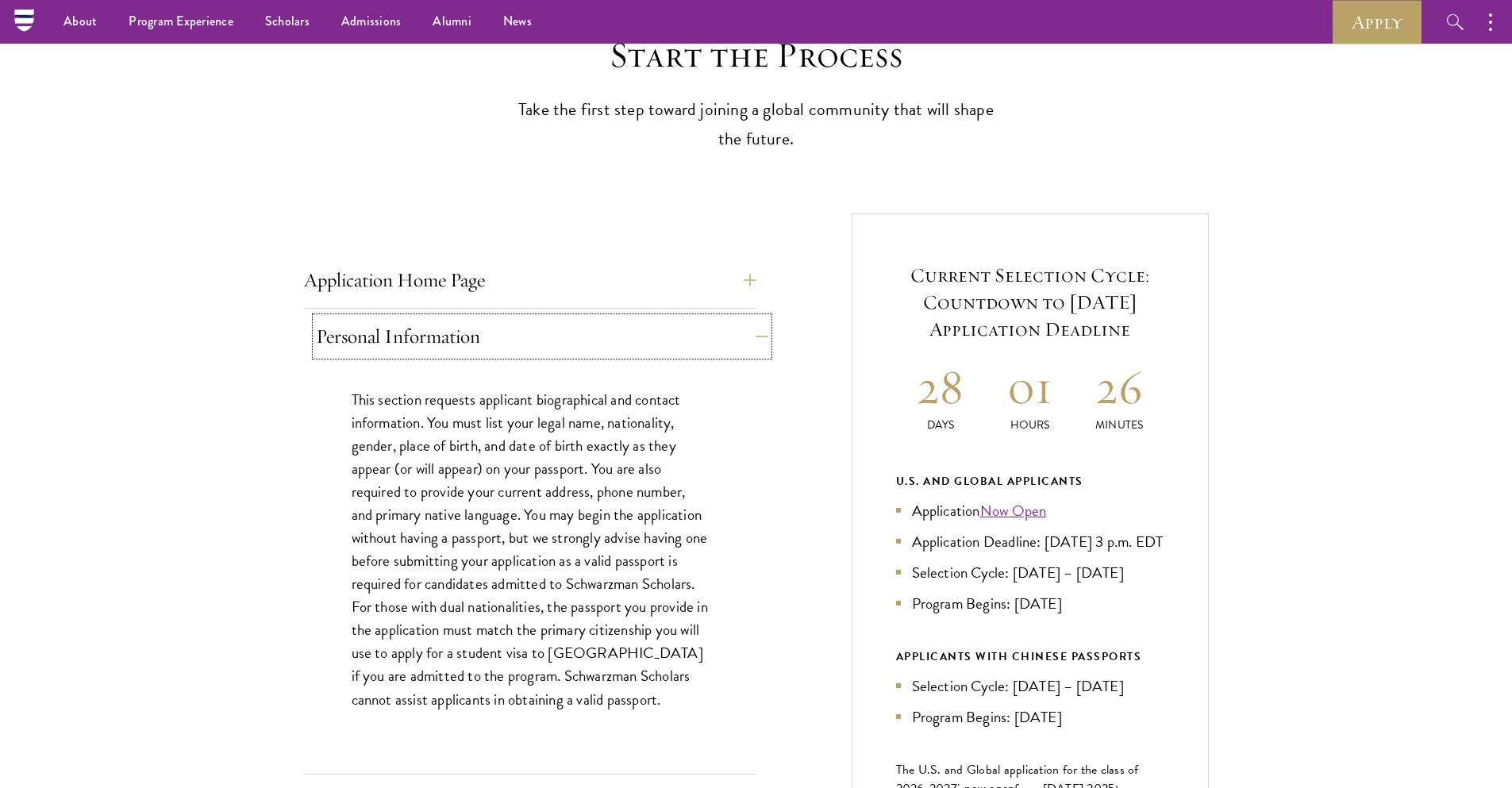
click at [582, 327] on button "Personal Information" at bounding box center [542, 336] width 452 height 38
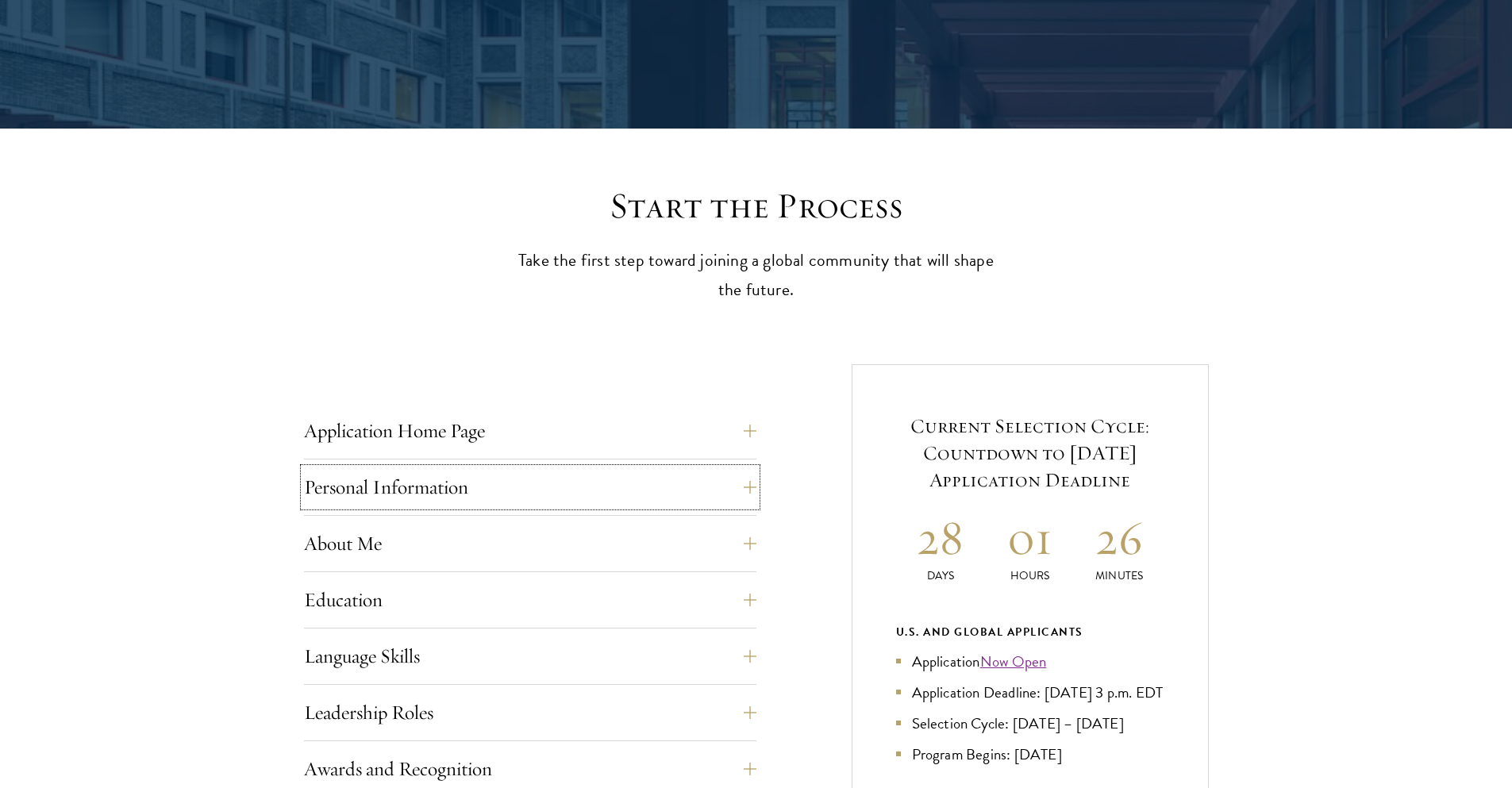
scroll to position [286, 0]
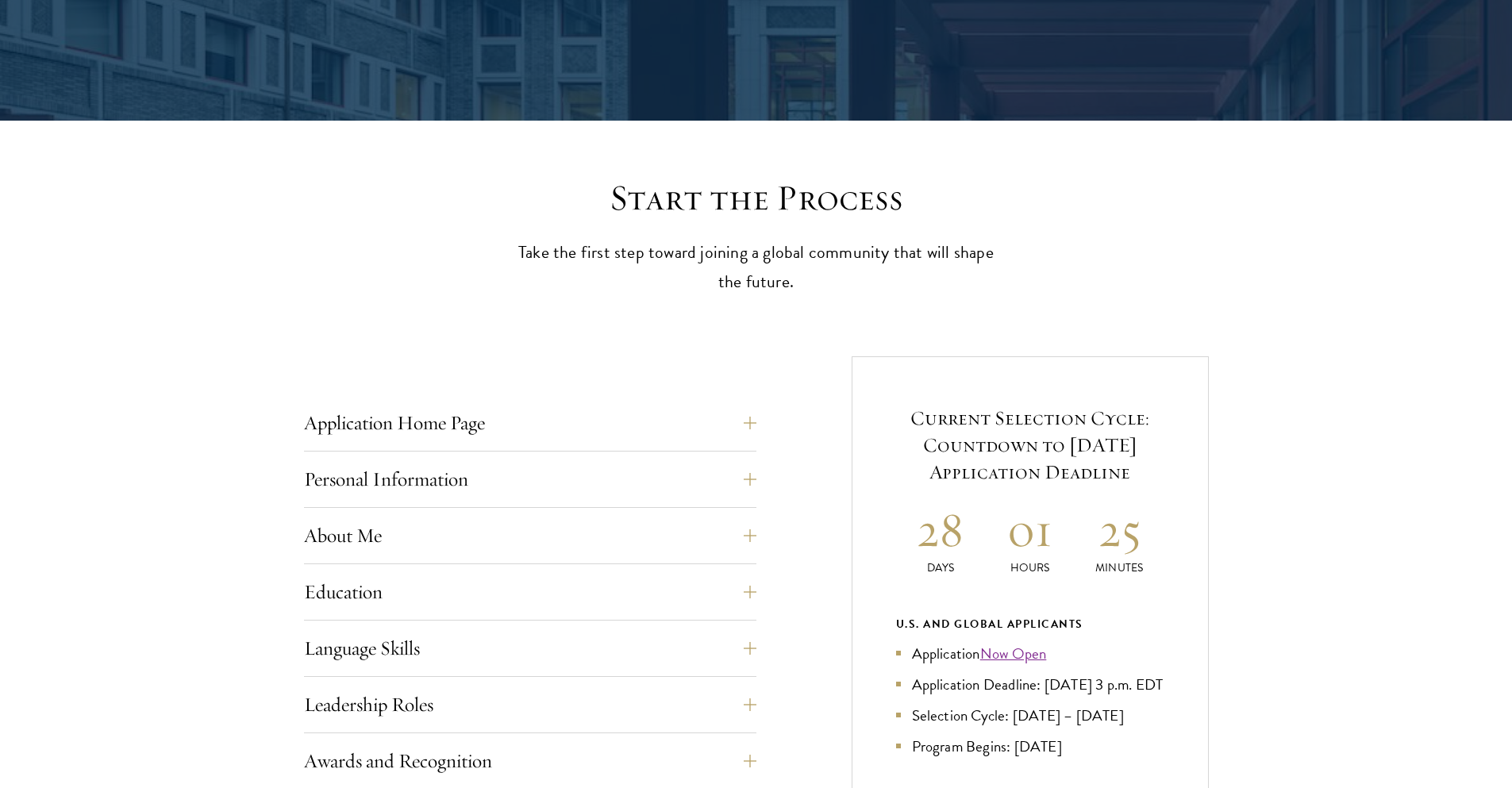
click at [1317, 216] on div "Start the Process Take the first step toward joining a global community that wi…" at bounding box center [756, 737] width 1512 height 1120
